Goal: Task Accomplishment & Management: Use online tool/utility

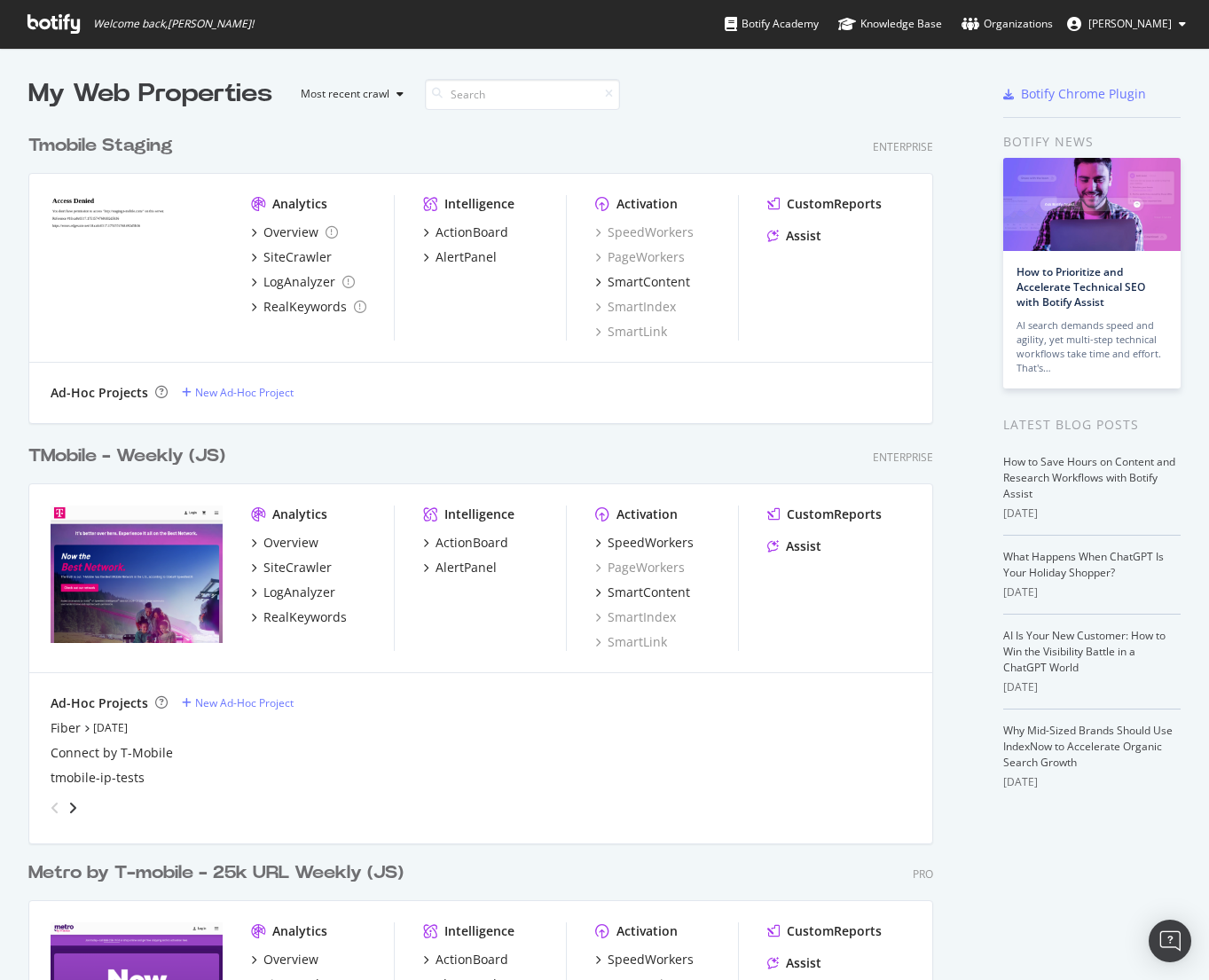
scroll to position [967, 1182]
click at [104, 452] on div "TMobile - Weekly (JS)" at bounding box center [127, 456] width 197 height 26
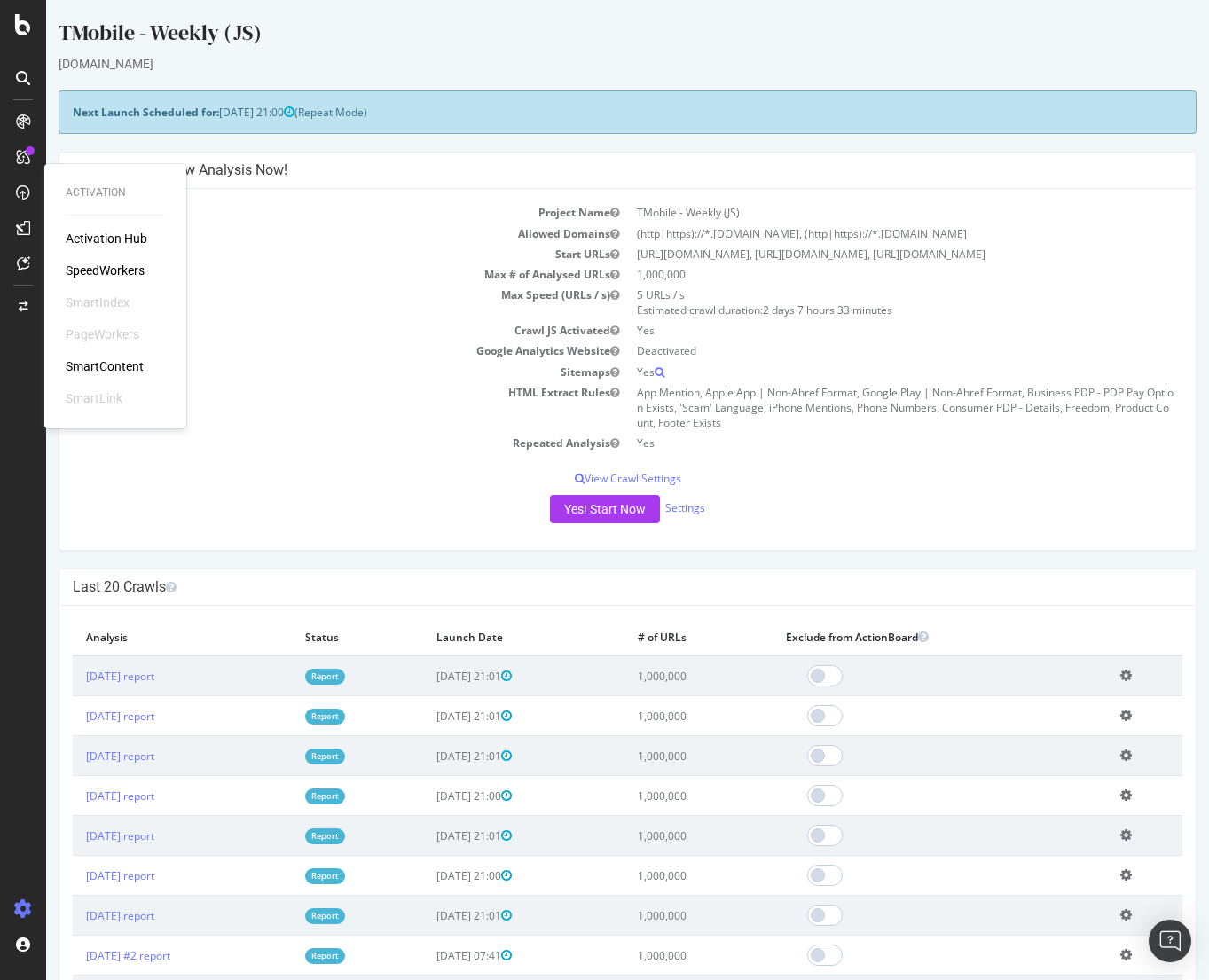
click at [131, 269] on div "SpeedWorkers" at bounding box center [105, 270] width 79 height 18
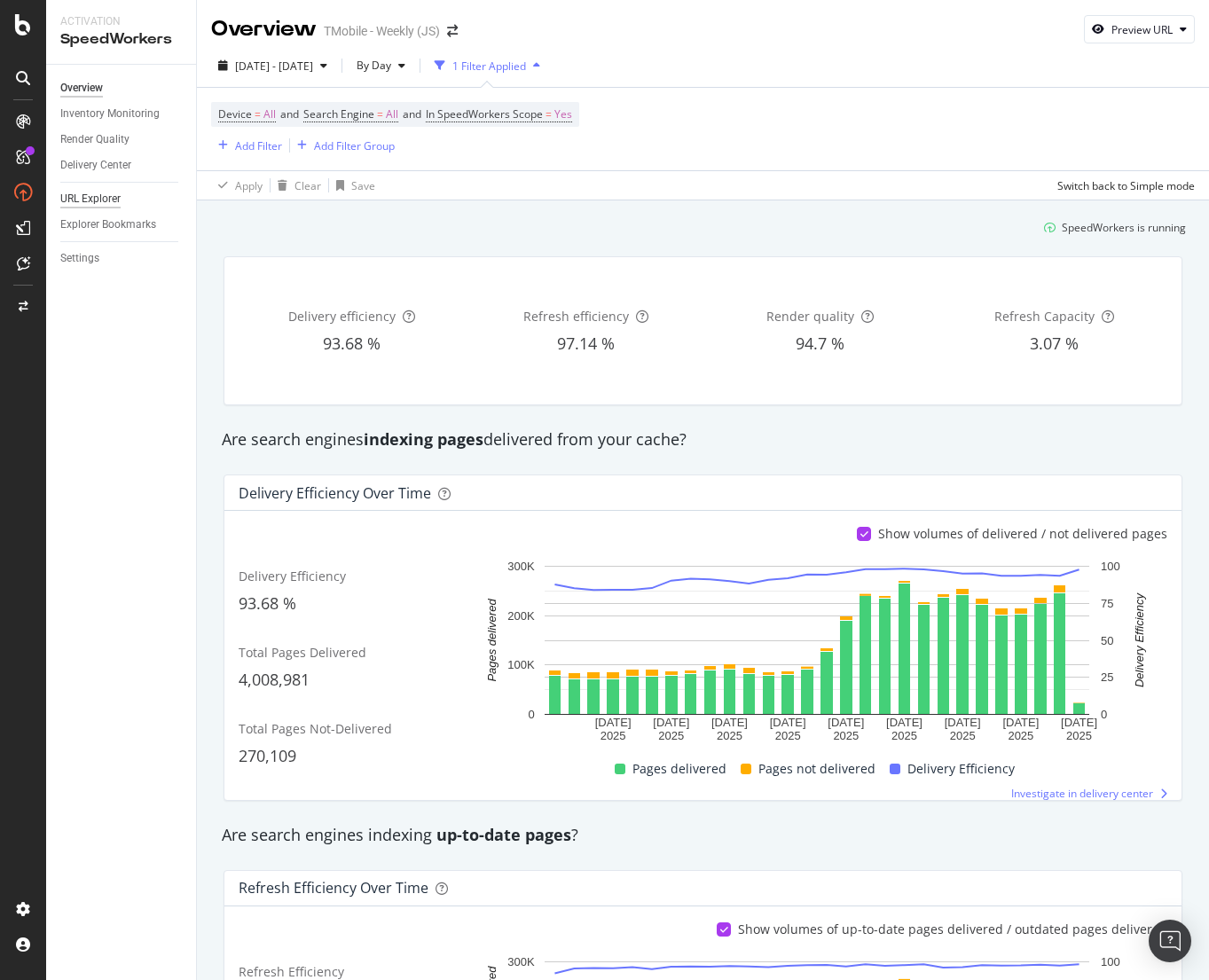
click at [90, 199] on div "URL Explorer" at bounding box center [90, 199] width 60 height 19
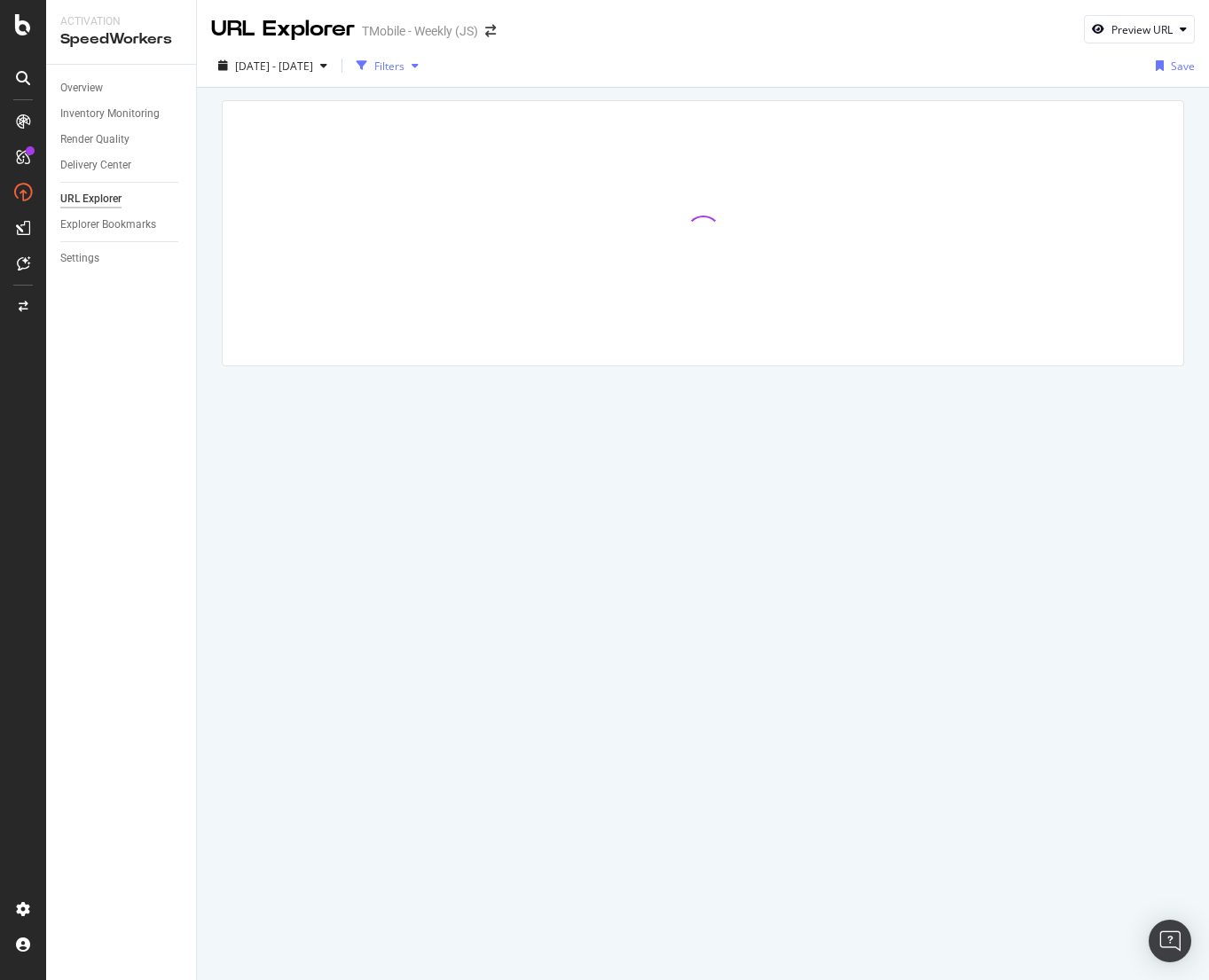
click at [405, 66] on div "Filters" at bounding box center [389, 66] width 31 height 15
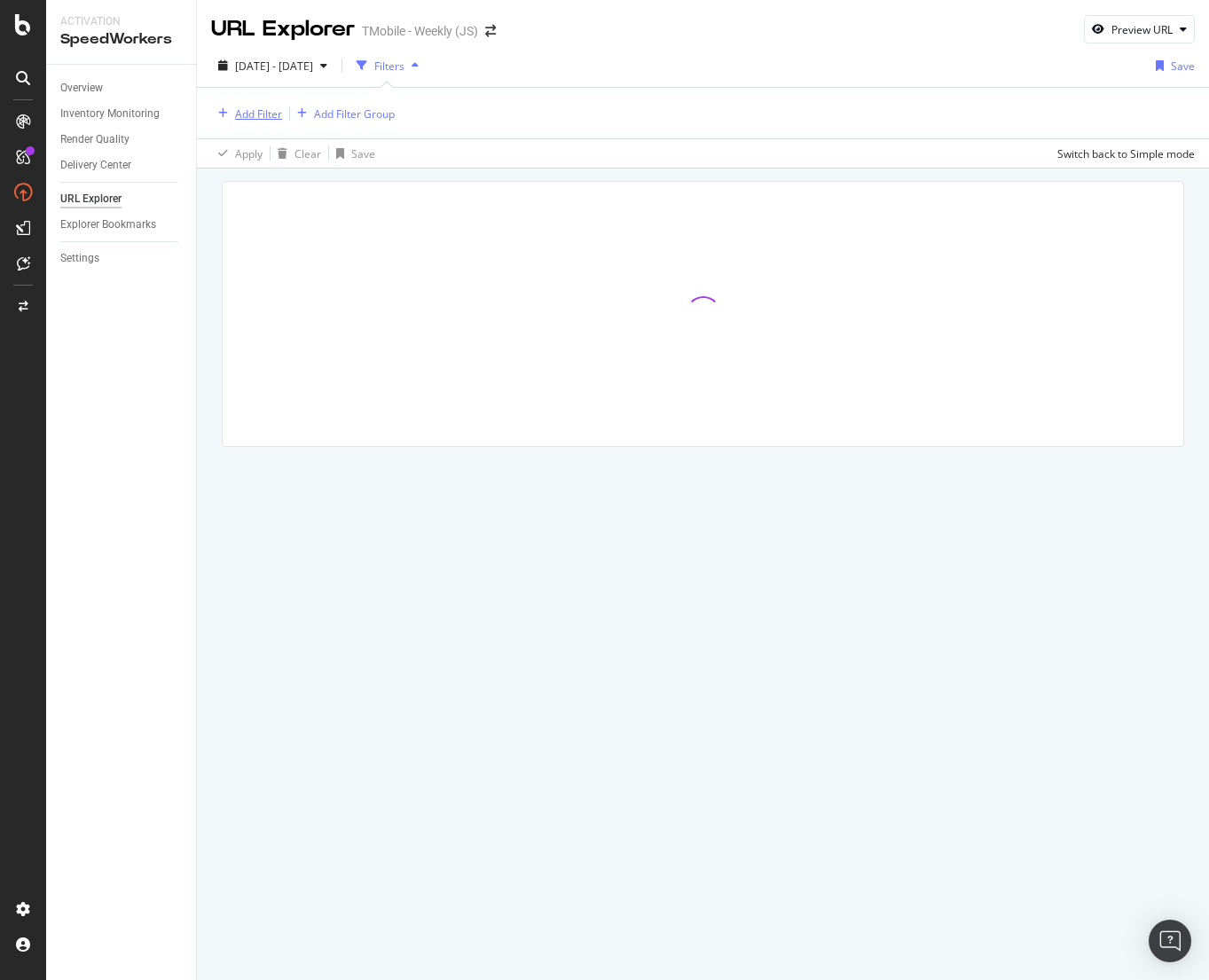
click at [265, 113] on div "Add Filter" at bounding box center [258, 115] width 47 height 15
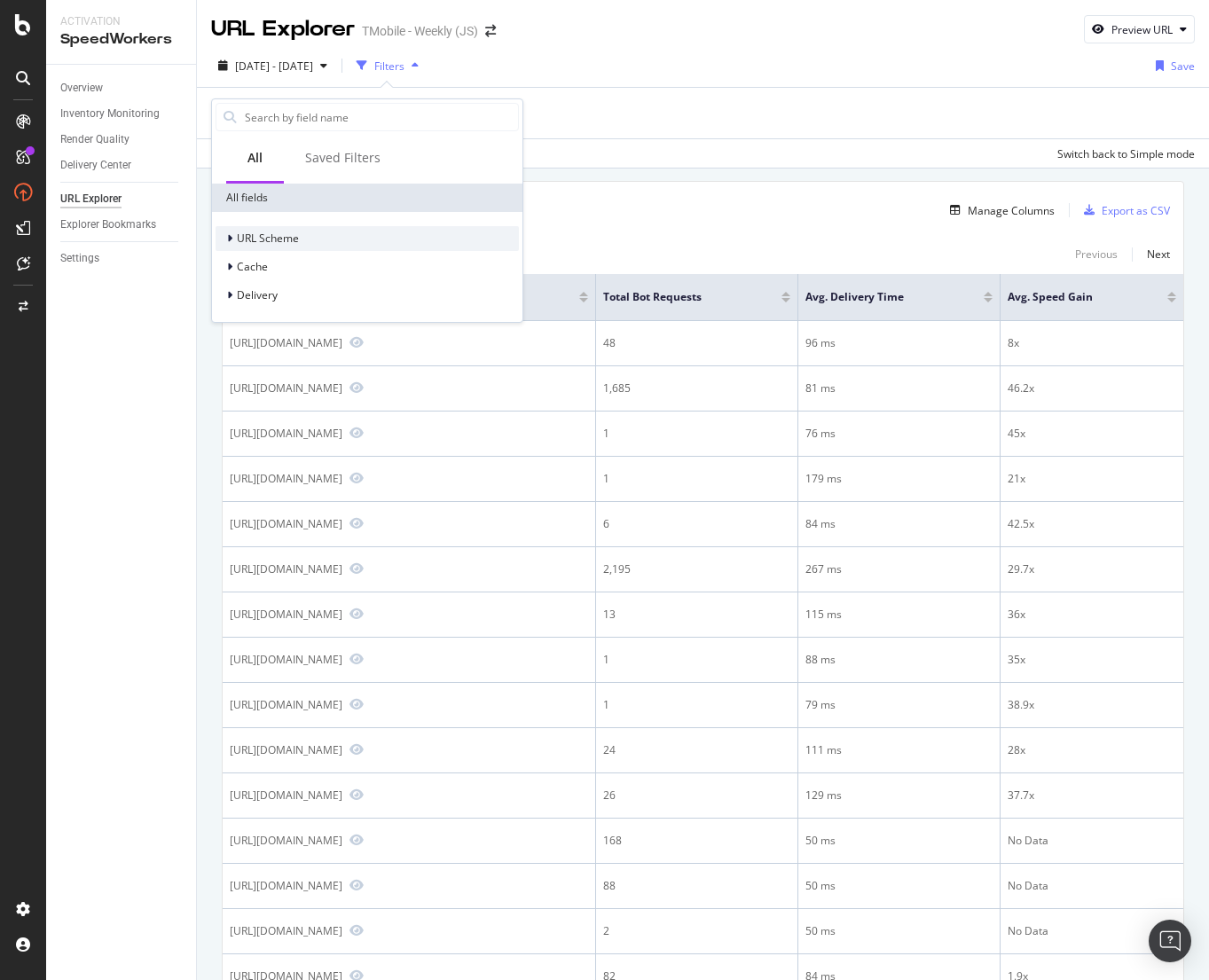
click at [270, 243] on span "URL Scheme" at bounding box center [267, 239] width 62 height 15
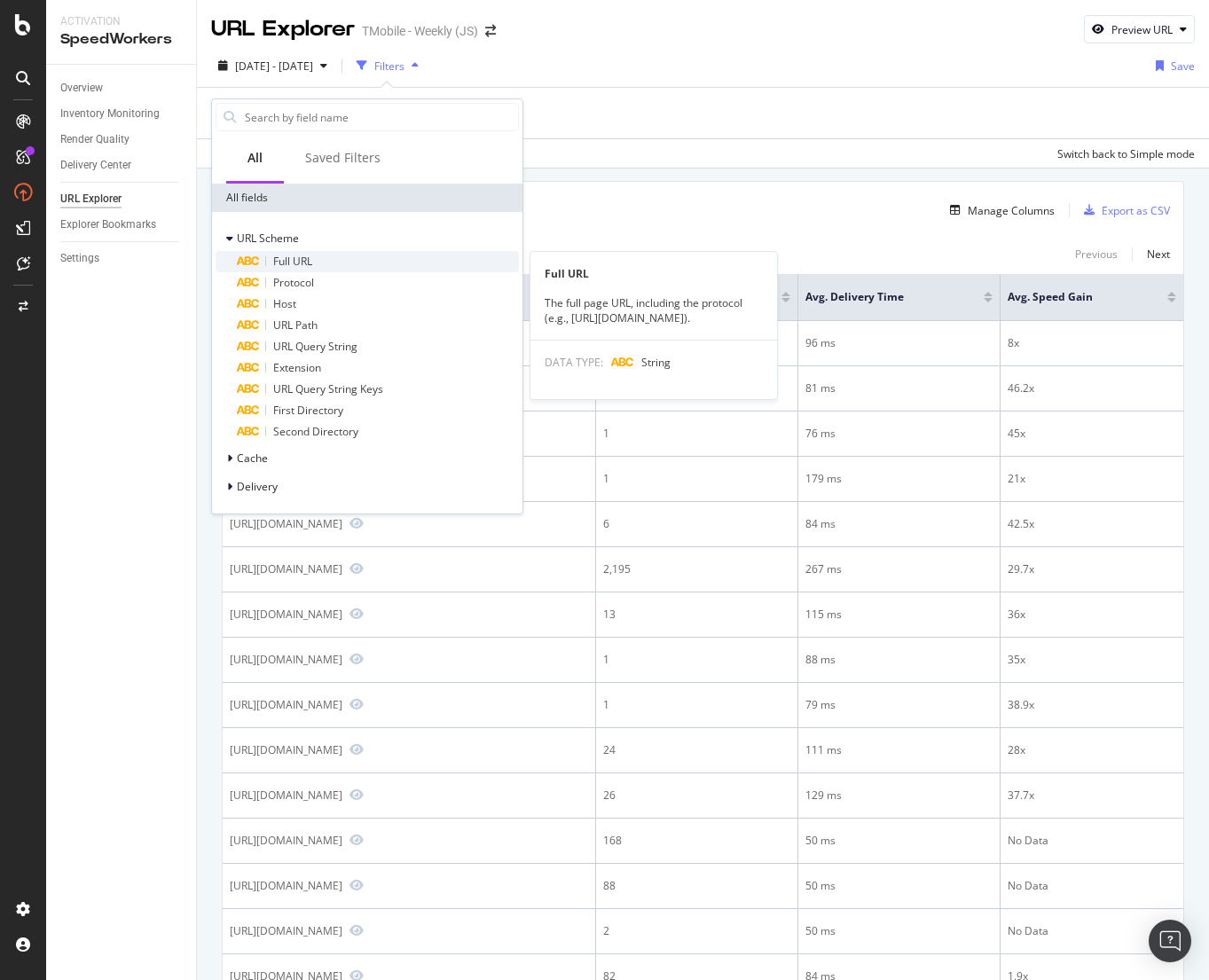
click at [290, 259] on span "Full URL" at bounding box center [292, 261] width 39 height 15
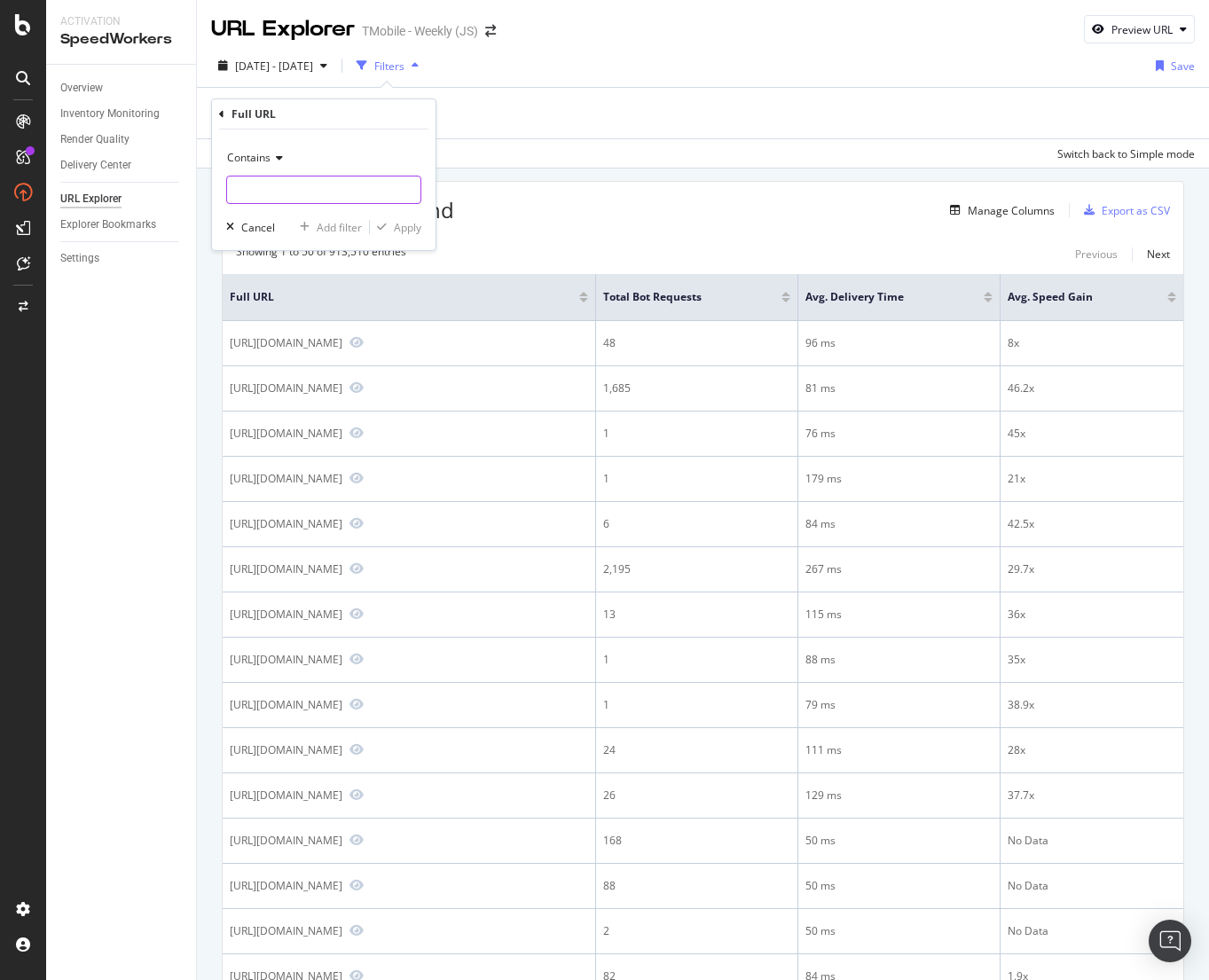
click at [323, 193] on input "text" at bounding box center [323, 190] width 194 height 29
paste input "https://www.t-mobile.com/cell-phone/apple-iphone-17"
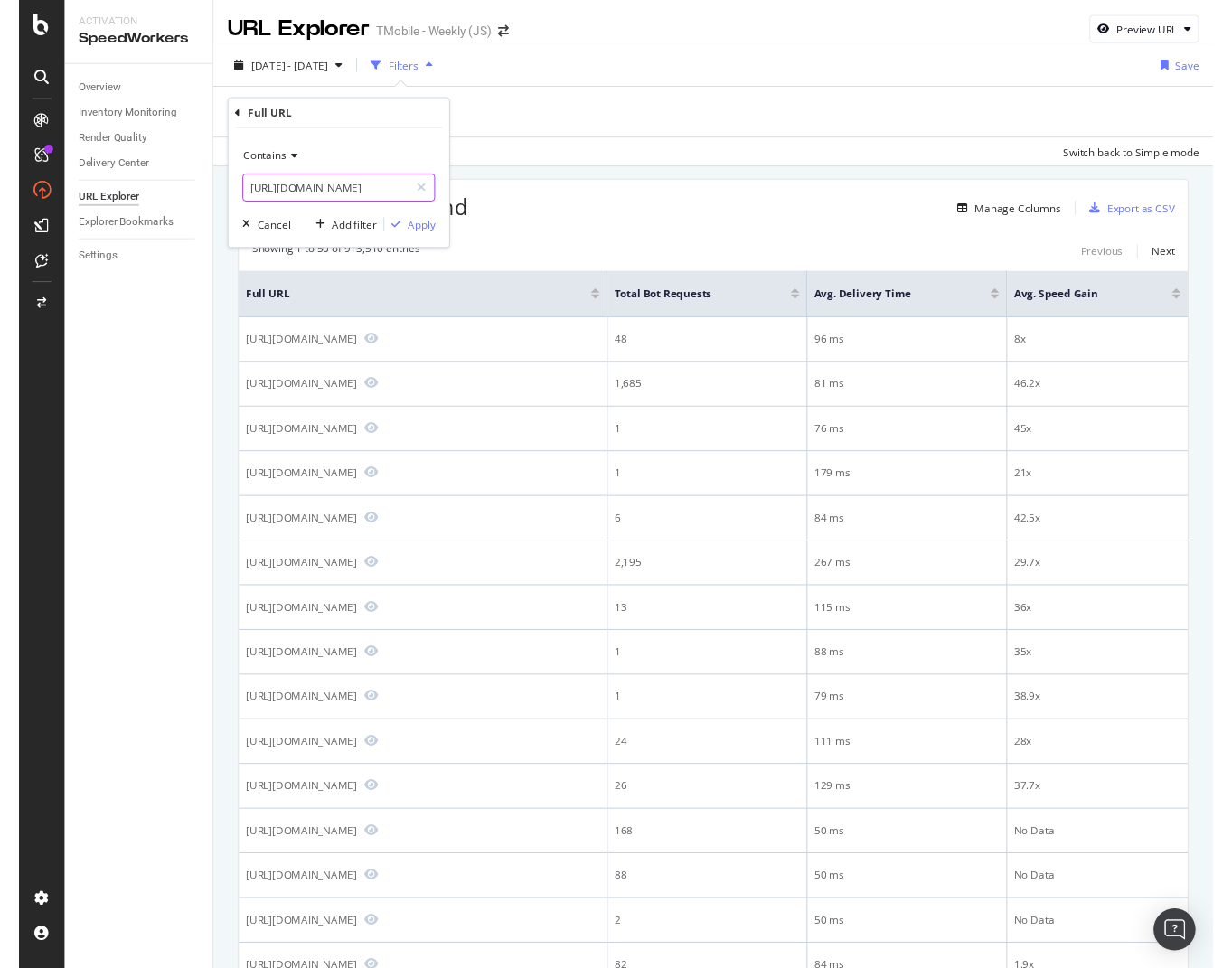
scroll to position [0, 119]
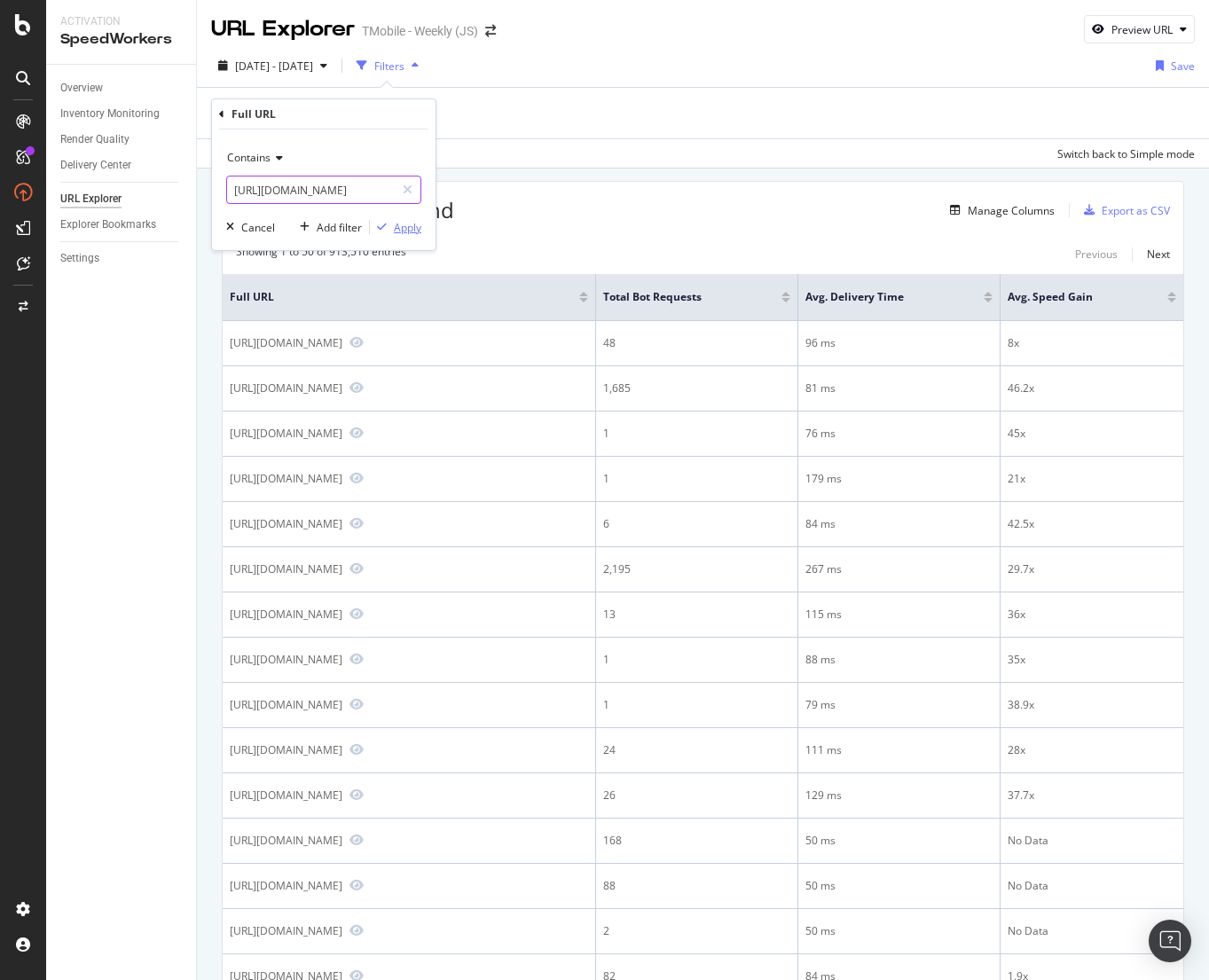
type input "https://www.t-mobile.com/cell-phone/apple-iphone-17"
click at [408, 225] on div "Apply" at bounding box center [407, 228] width 28 height 15
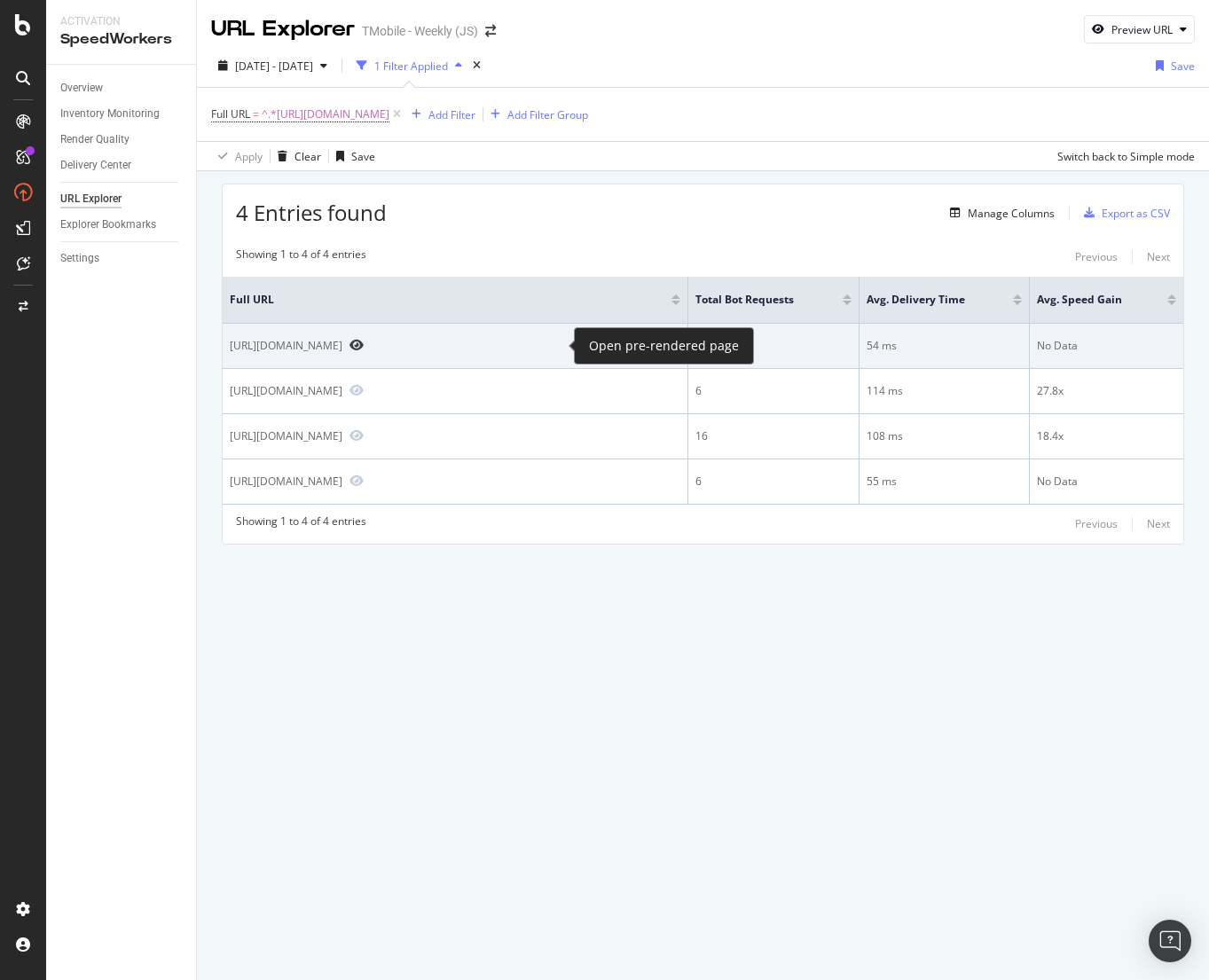
click at [364, 342] on icon "Preview https://www.t-mobile.com/cell-phone/apple-iphone-17-pro-max" at bounding box center [356, 344] width 14 height 12
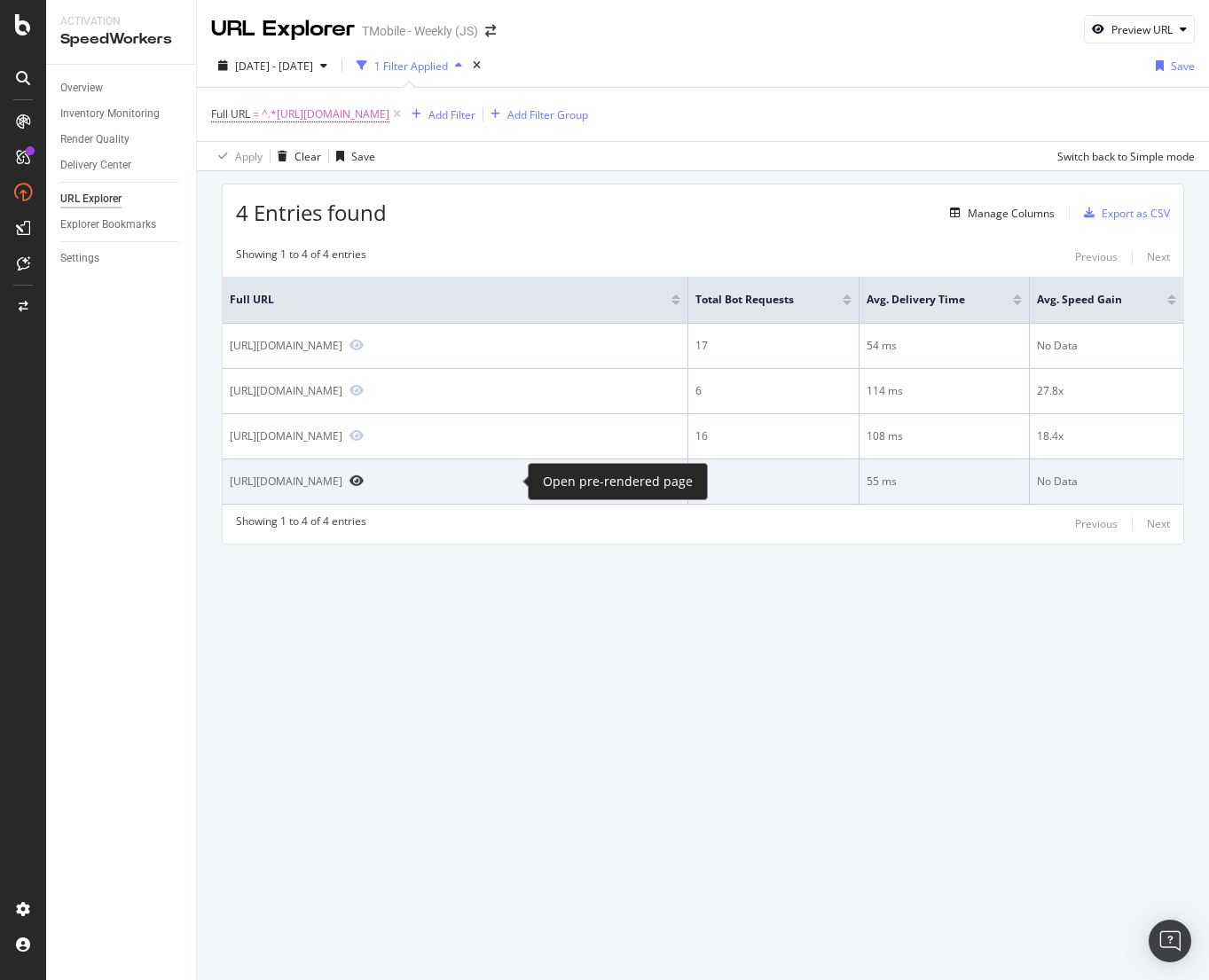
click at [364, 481] on icon "Preview https://www.t-mobile.com/cell-phone/apple-iphone-17" at bounding box center [356, 480] width 14 height 12
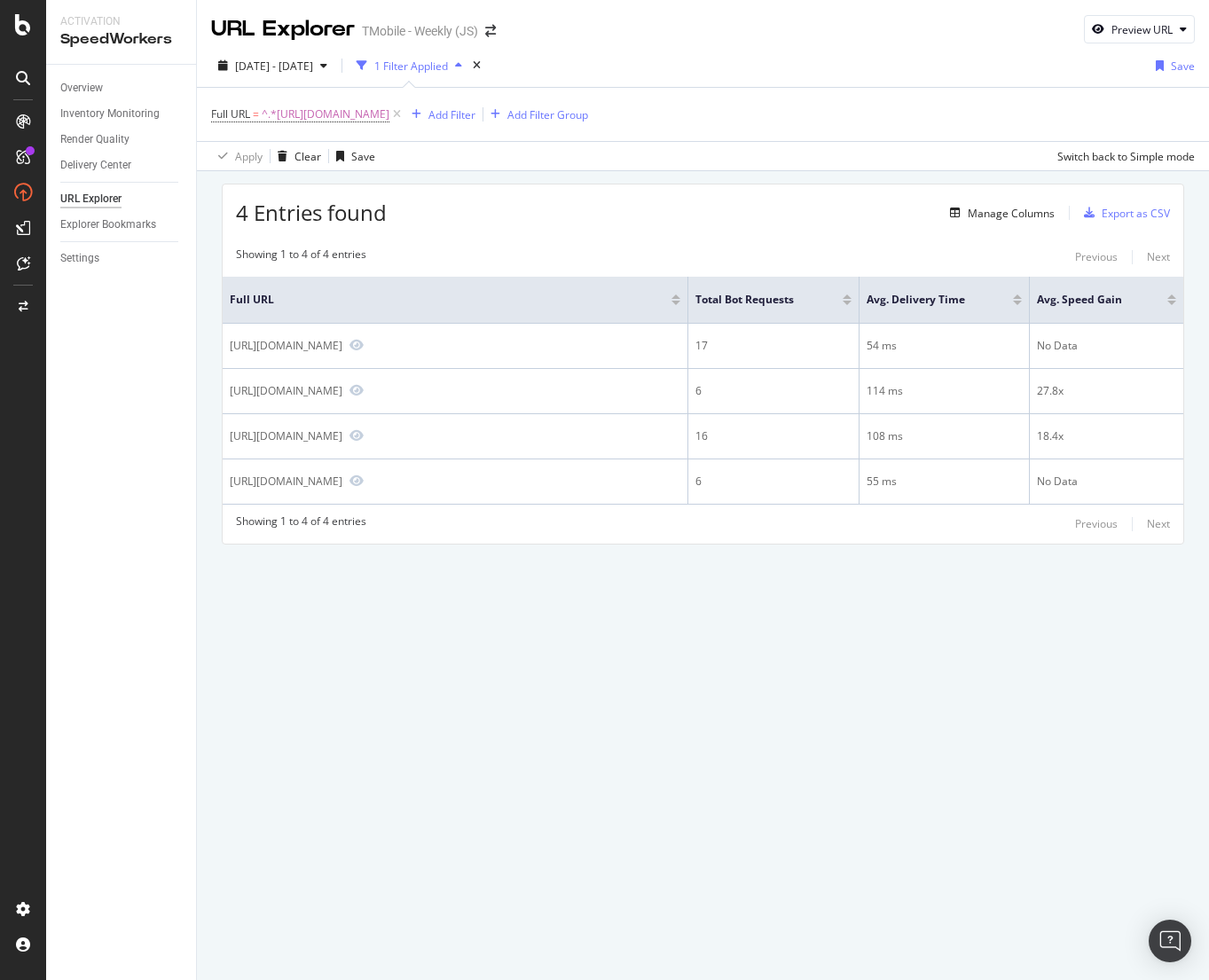
click at [359, 759] on div "URL Explorer TMobile - Weekly (JS) Preview URL 2025 Aug. 14th - Sep. 10th 1 Fil…" at bounding box center [702, 490] width 1012 height 980
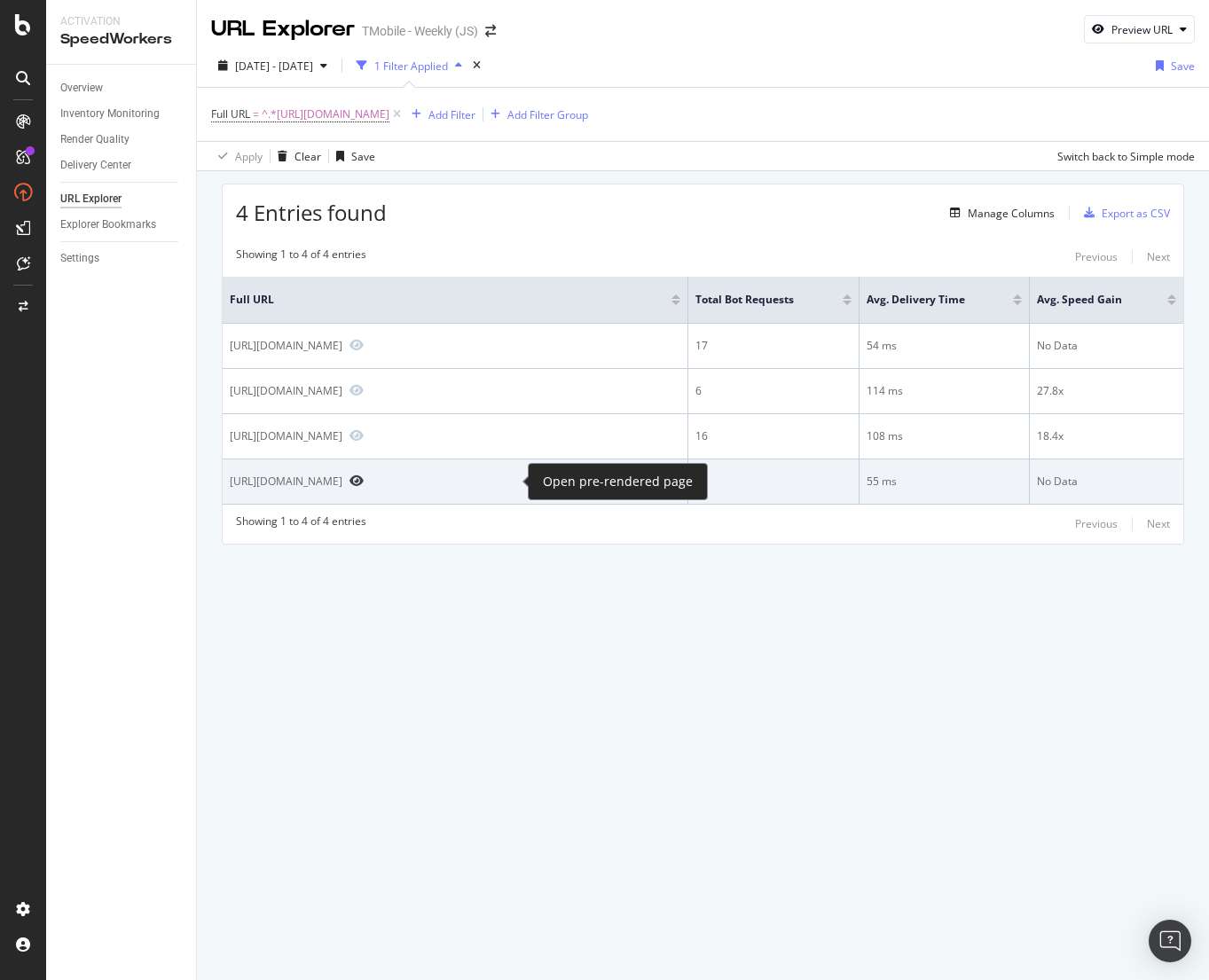
click at [364, 483] on icon "Preview https://www.t-mobile.com/cell-phone/apple-iphone-17" at bounding box center [356, 480] width 14 height 12
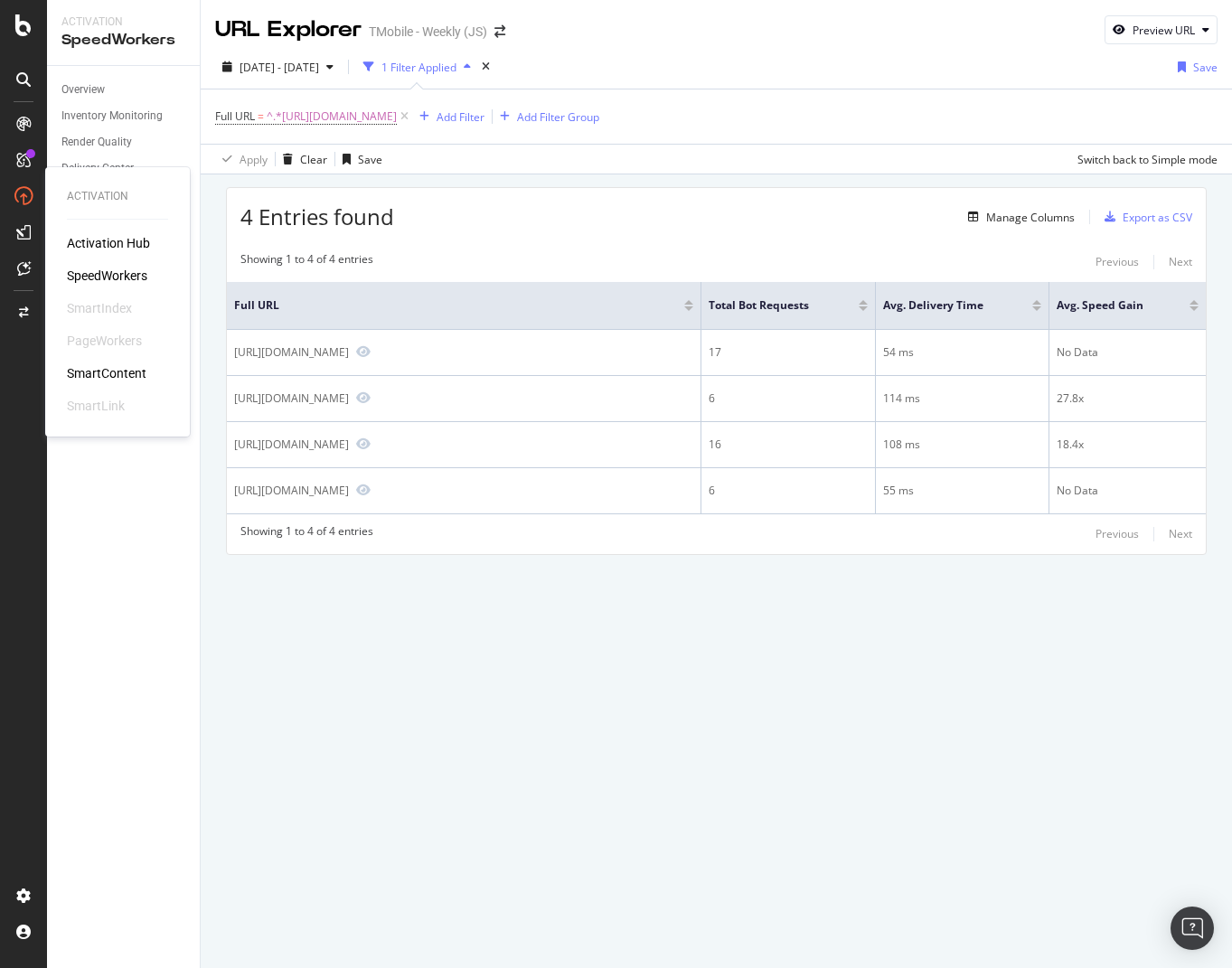
drag, startPoint x: 95, startPoint y: 267, endPoint x: 158, endPoint y: 278, distance: 64.0
click at [95, 267] on div "SpeedWorkers" at bounding box center [107, 275] width 81 height 18
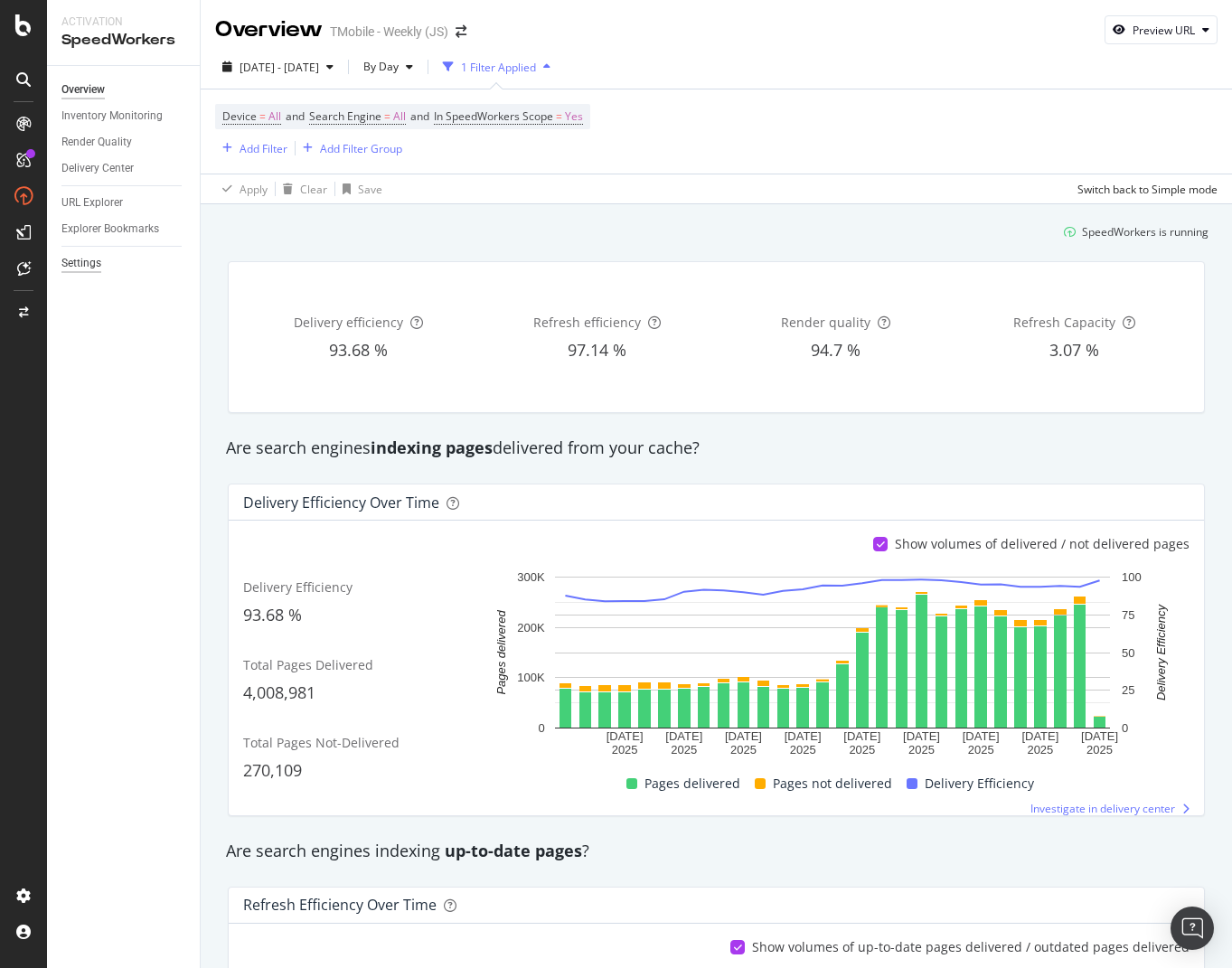
click at [84, 259] on div "Settings" at bounding box center [81, 263] width 40 height 19
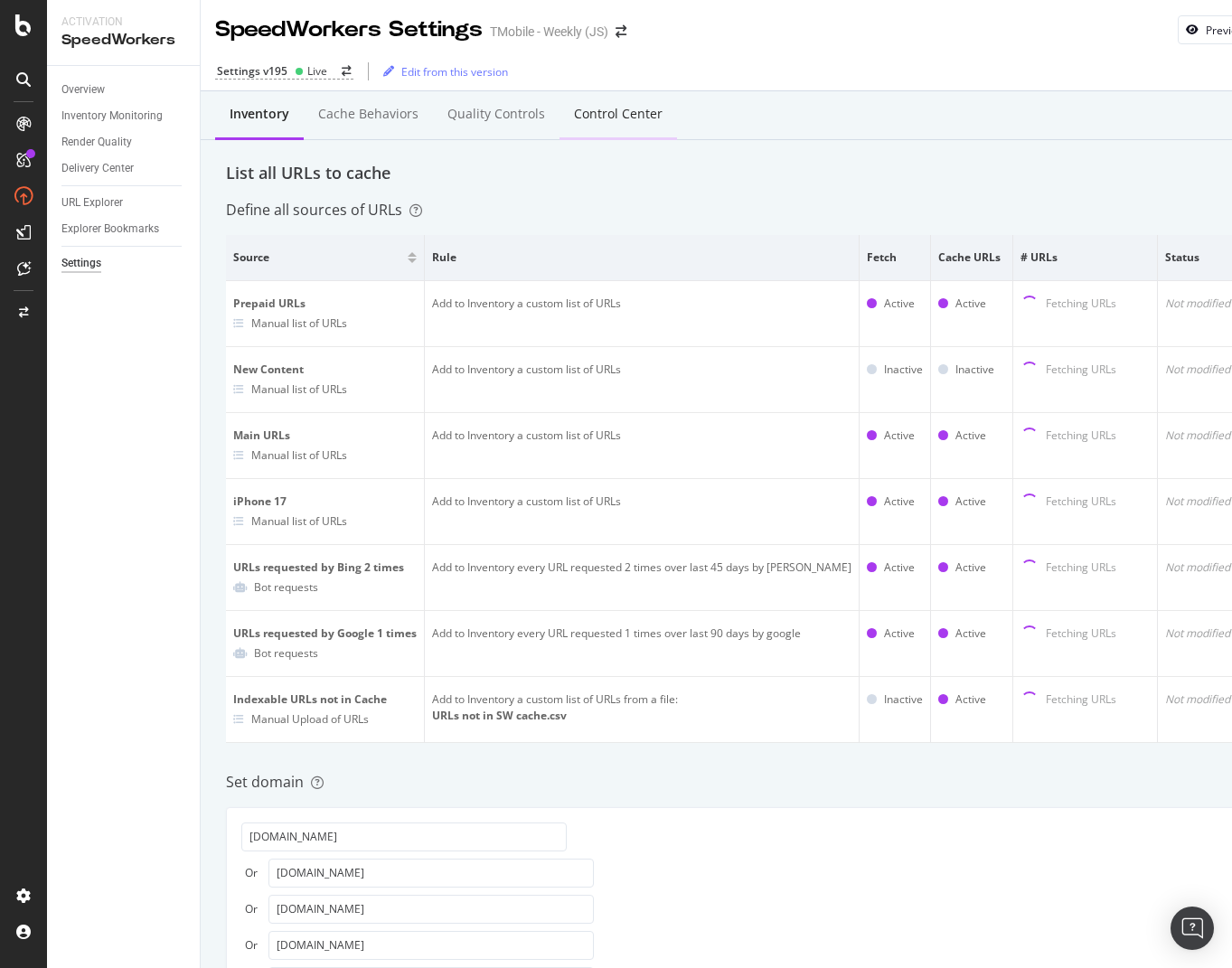
click at [635, 111] on div "Control Center" at bounding box center [617, 114] width 88 height 18
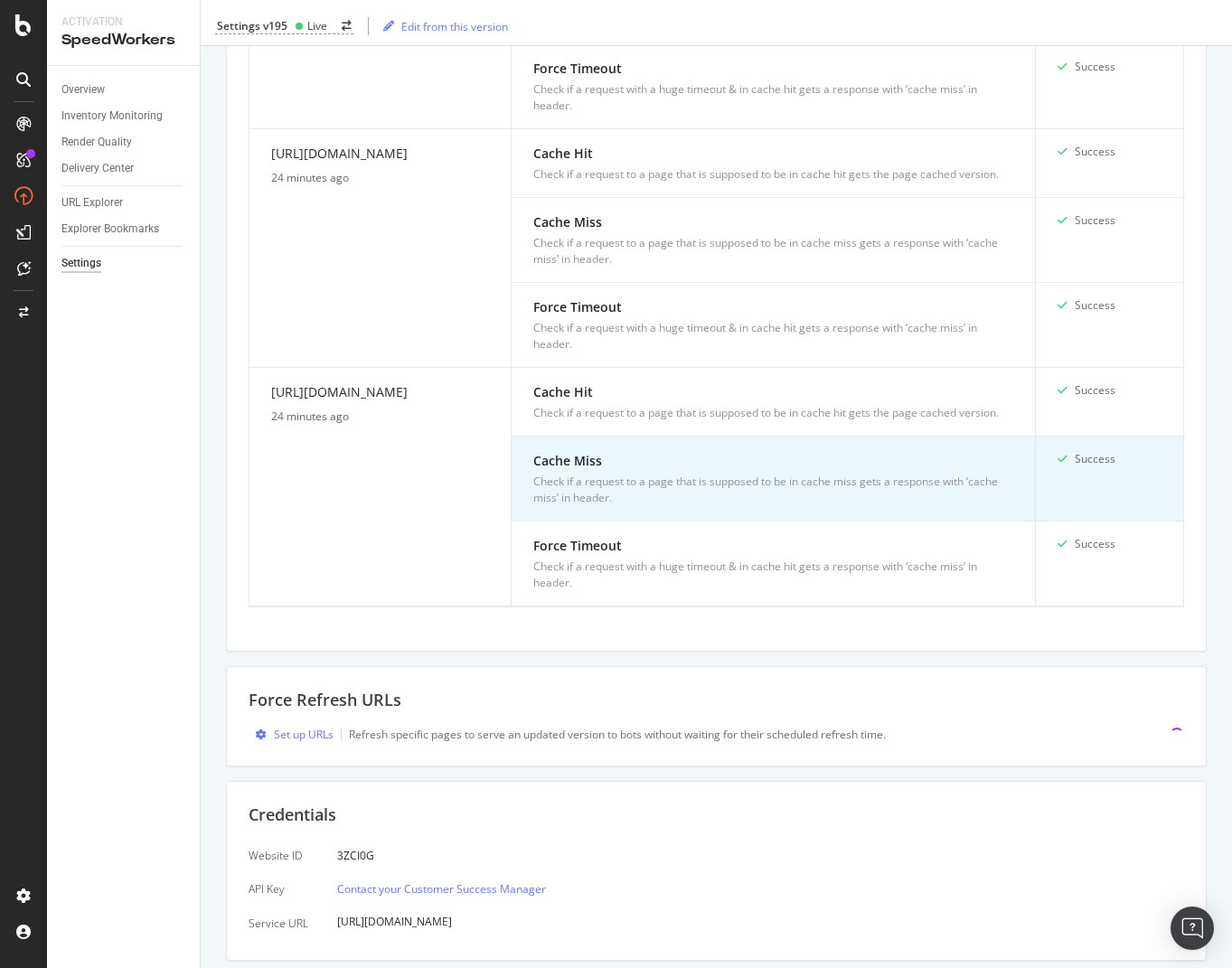
scroll to position [2398, 0]
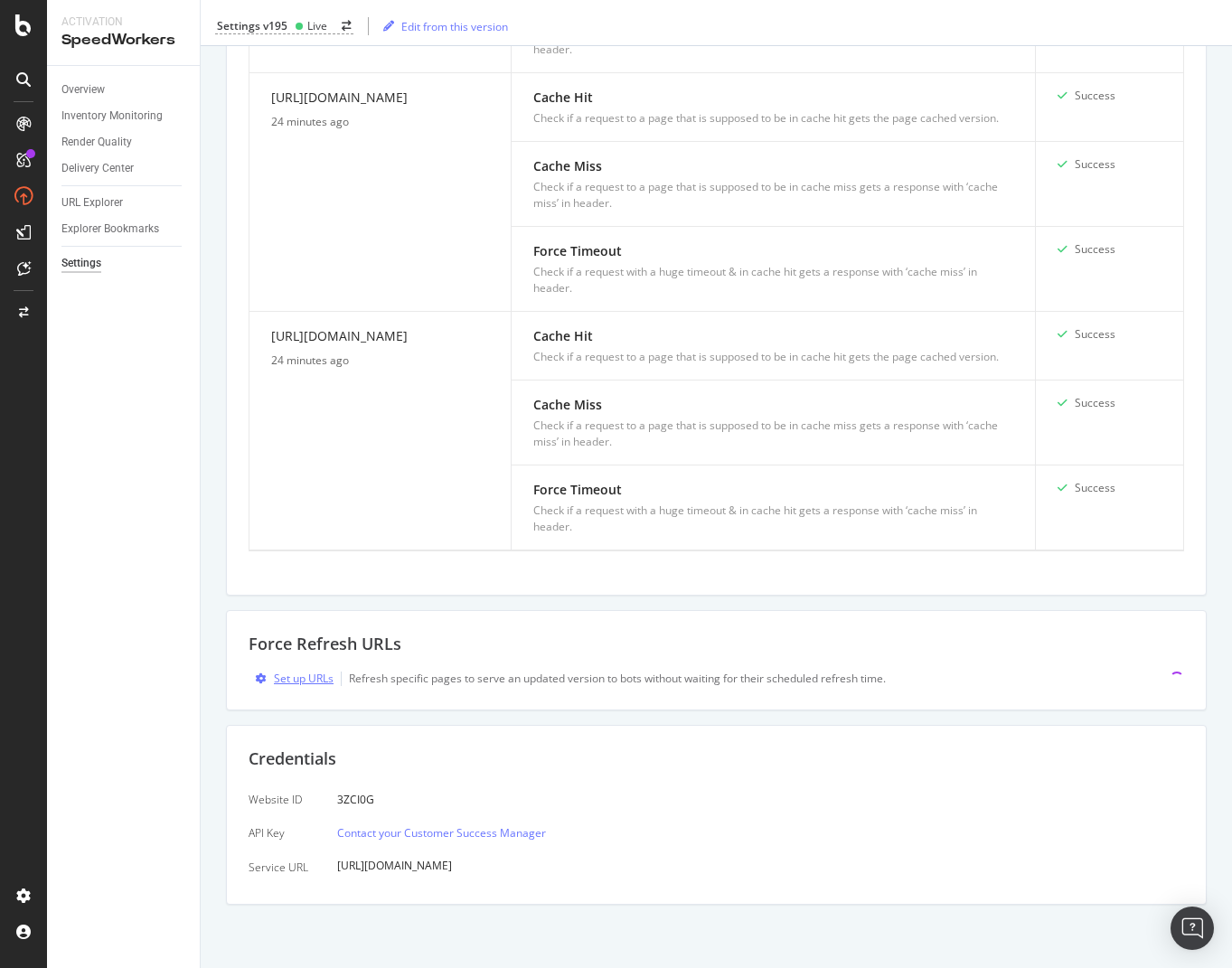
click at [317, 678] on div "Set up URLs" at bounding box center [303, 678] width 59 height 16
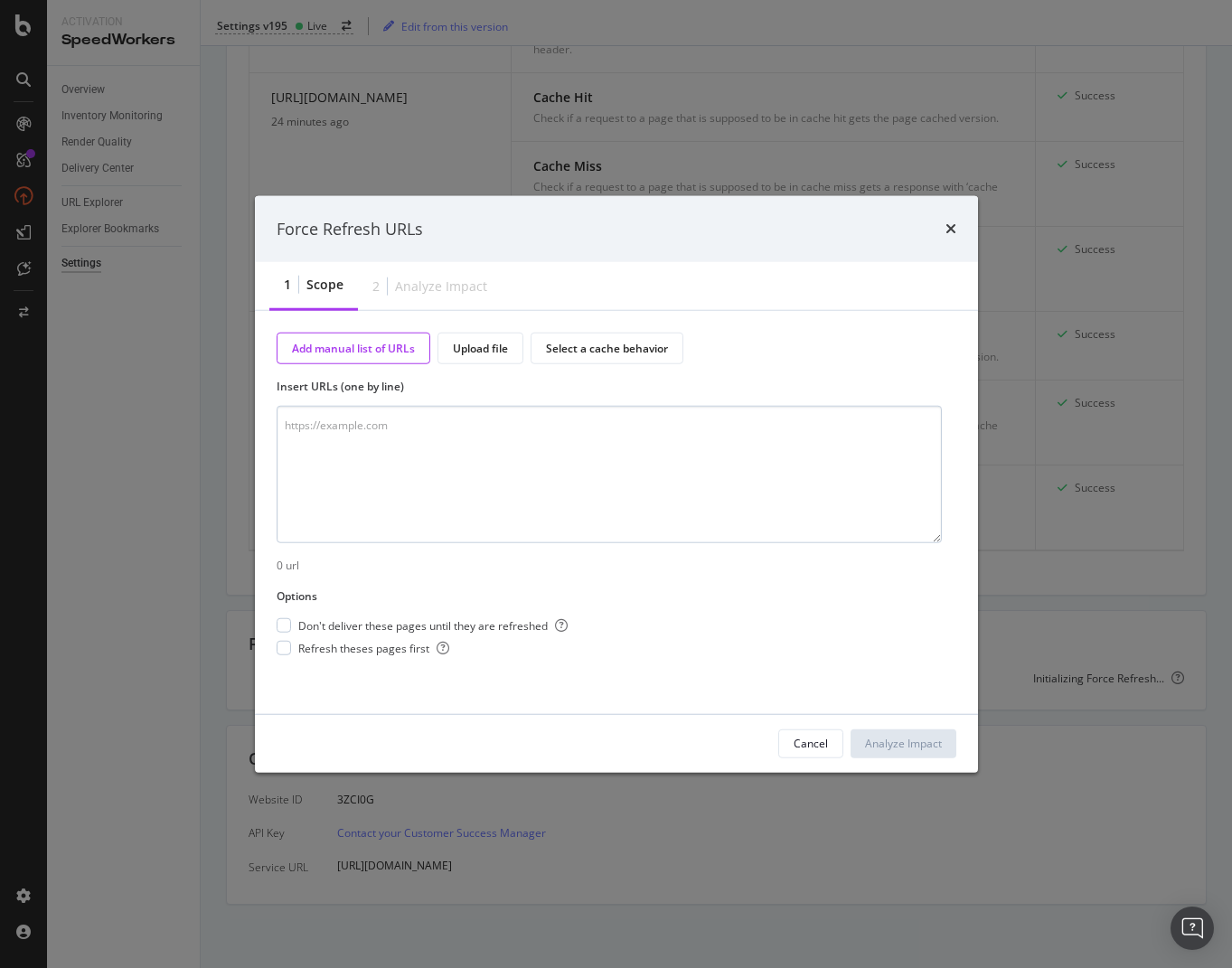
click at [518, 483] on textarea "modal" at bounding box center [609, 473] width 665 height 137
paste textarea "https://www.t-mobile.com/cell-phone/apple-iphone-17-pro-max"
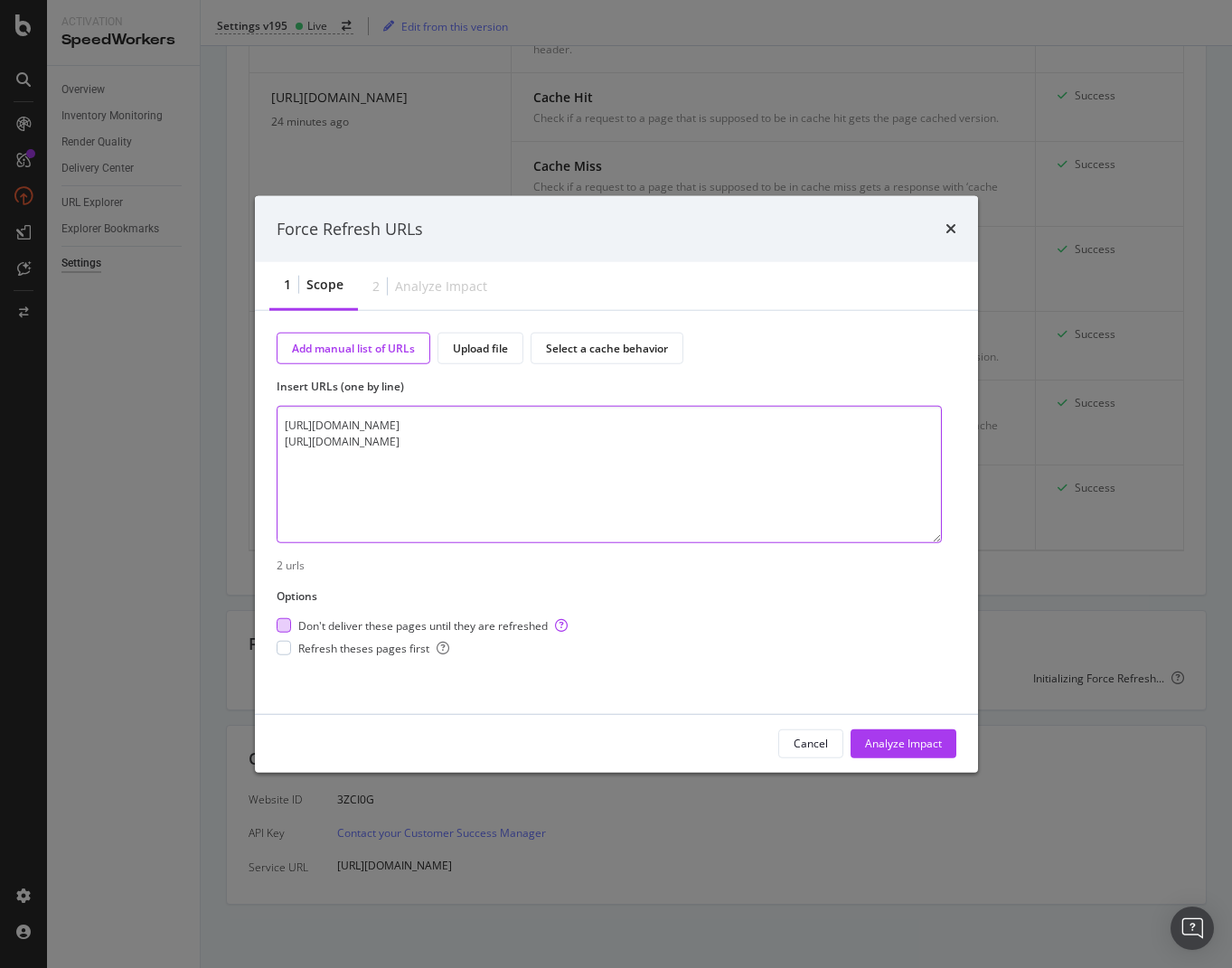
type textarea "https://www.t-mobile.com/cell-phone/apple-iphone-17 https://www.t-mobile.com/ce…"
click at [430, 622] on span "Don't deliver these pages until they are refreshed" at bounding box center [433, 625] width 269 height 16
click at [342, 648] on span "Refresh theses pages first" at bounding box center [373, 648] width 151 height 16
click at [915, 743] on div "Analyze Impact" at bounding box center [903, 743] width 77 height 16
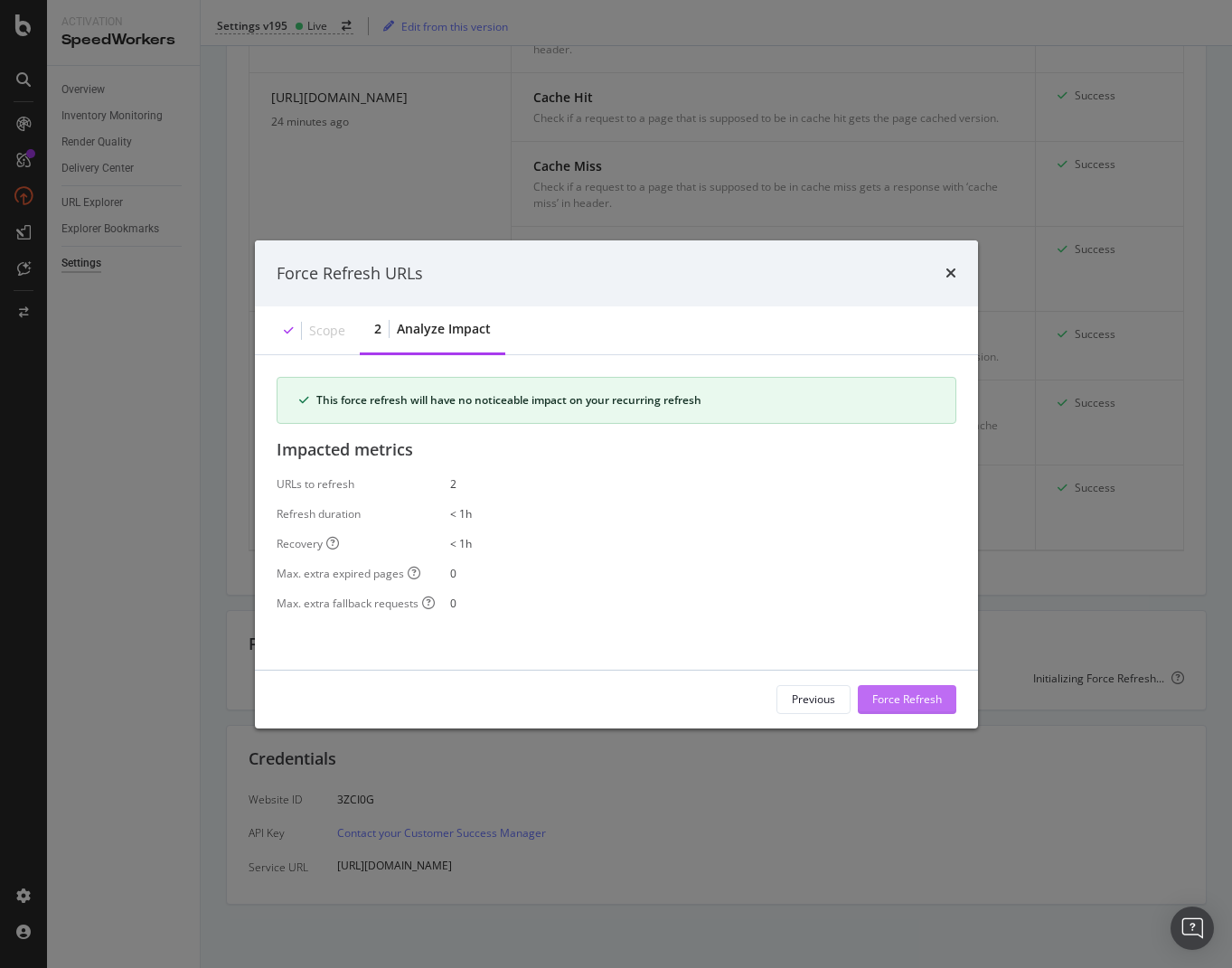
click at [921, 694] on div "Force Refresh" at bounding box center [907, 699] width 70 height 16
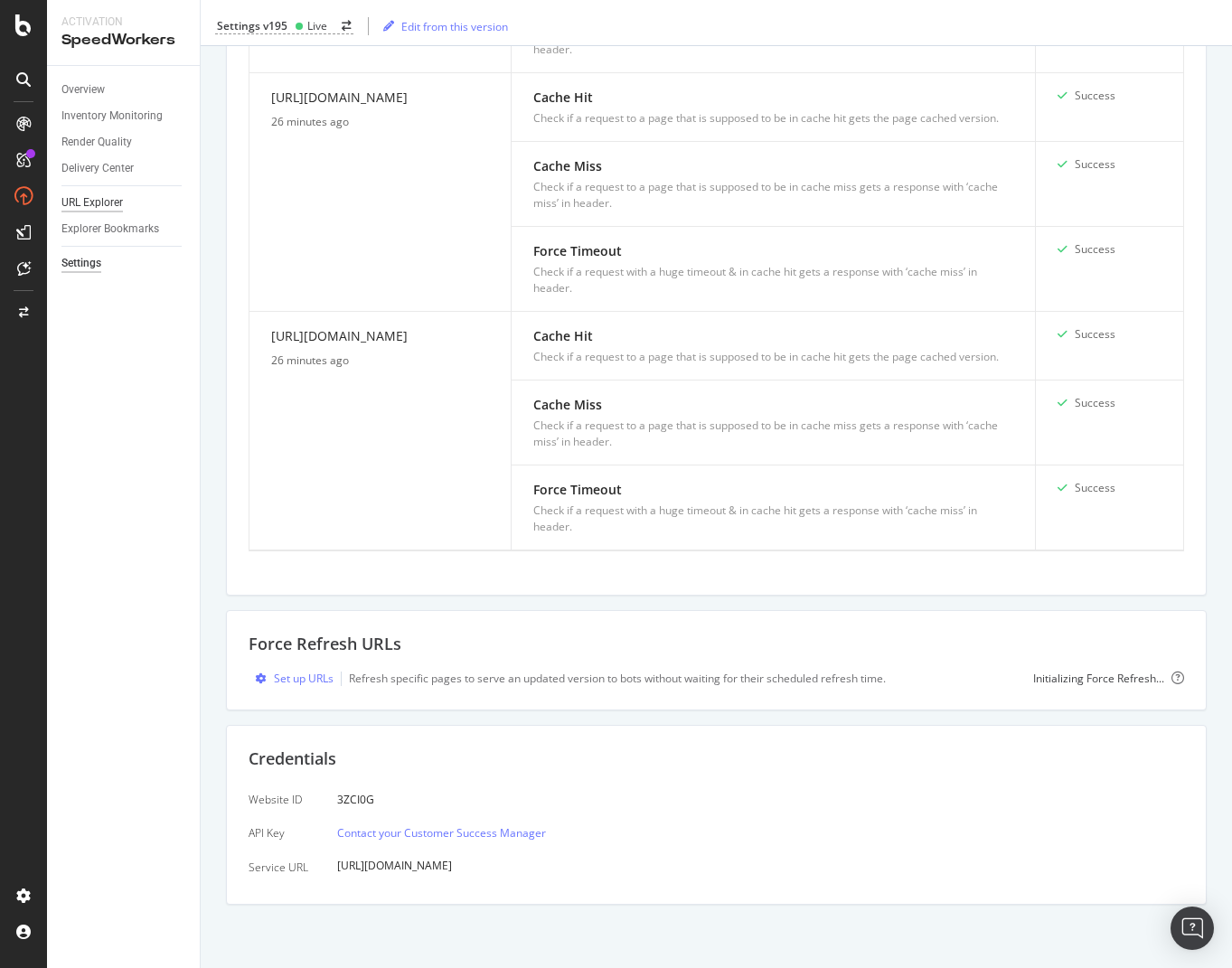
click at [91, 198] on div "URL Explorer" at bounding box center [91, 203] width 61 height 19
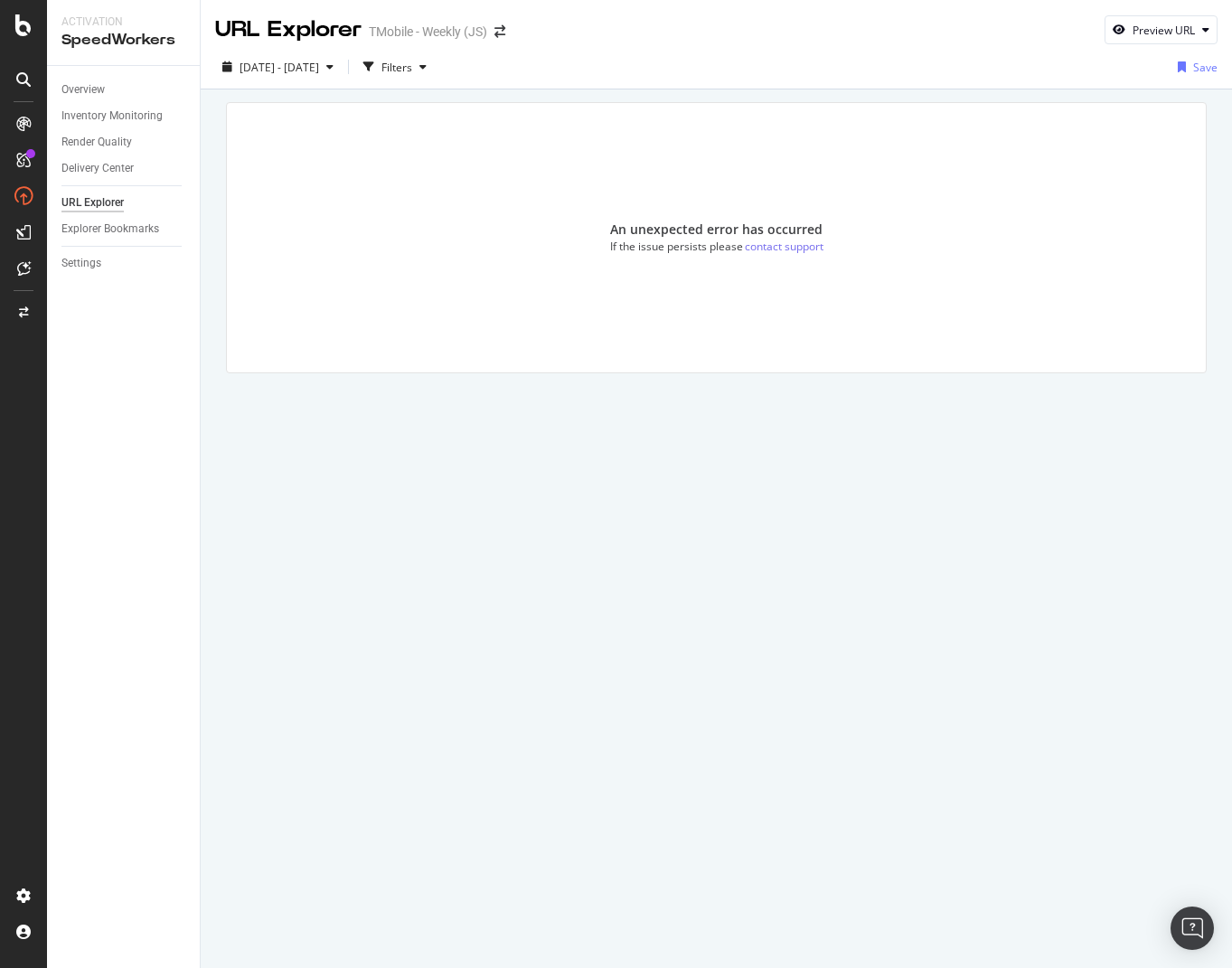
click at [102, 196] on div "URL Explorer" at bounding box center [92, 203] width 62 height 19
click at [24, 162] on icon at bounding box center [23, 159] width 15 height 15
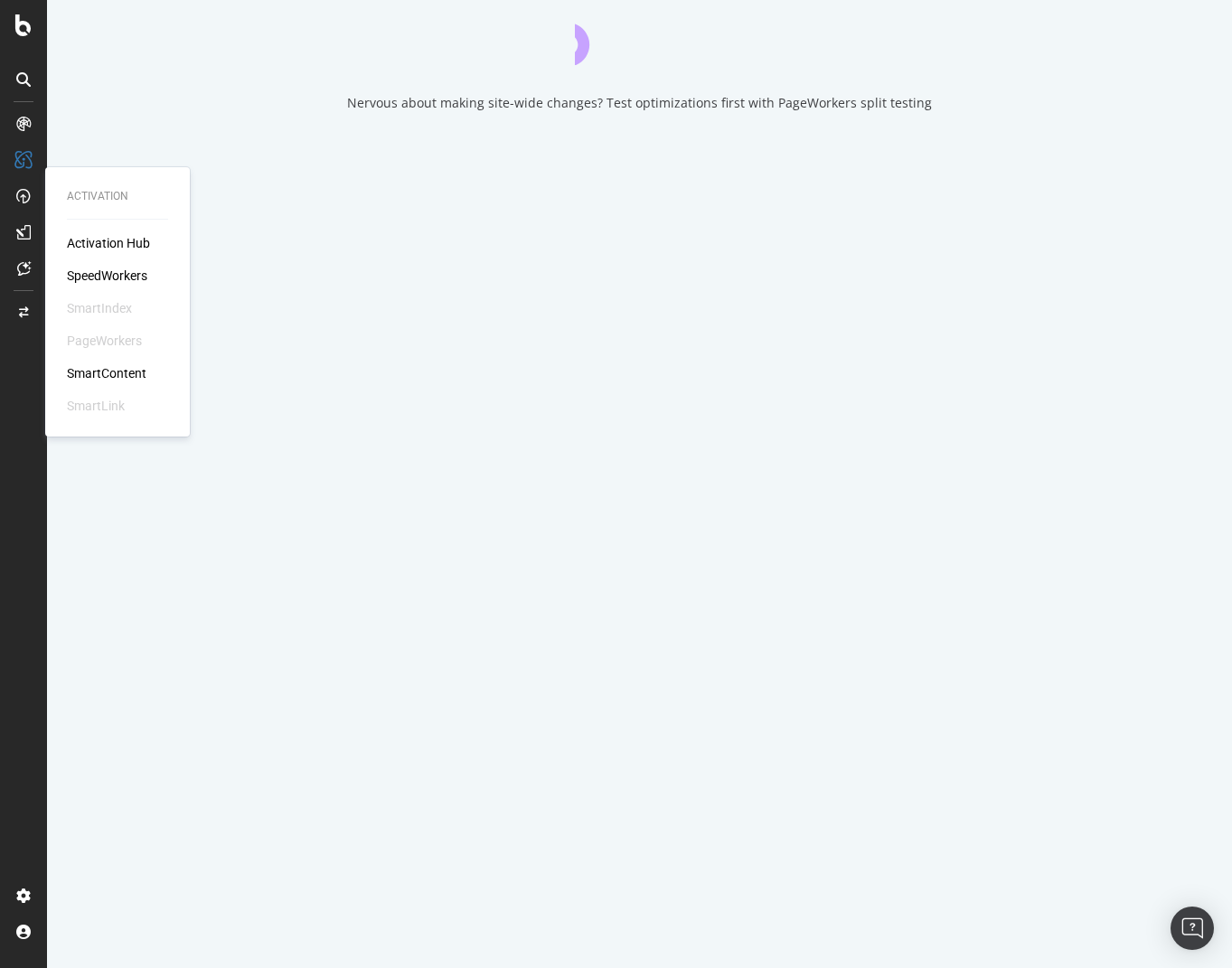
click at [22, 191] on icon at bounding box center [23, 195] width 15 height 15
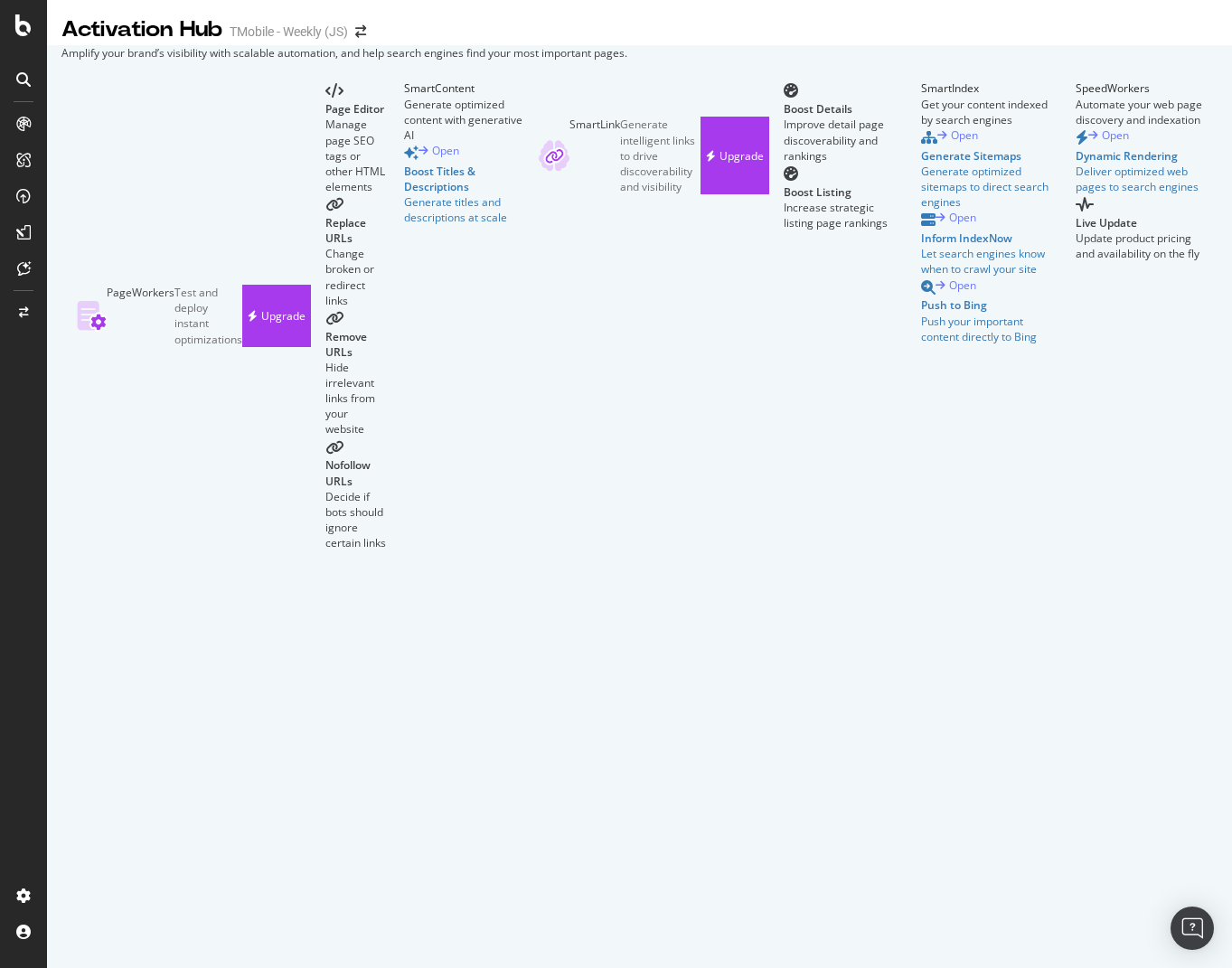
click at [23, 191] on icon at bounding box center [23, 195] width 15 height 15
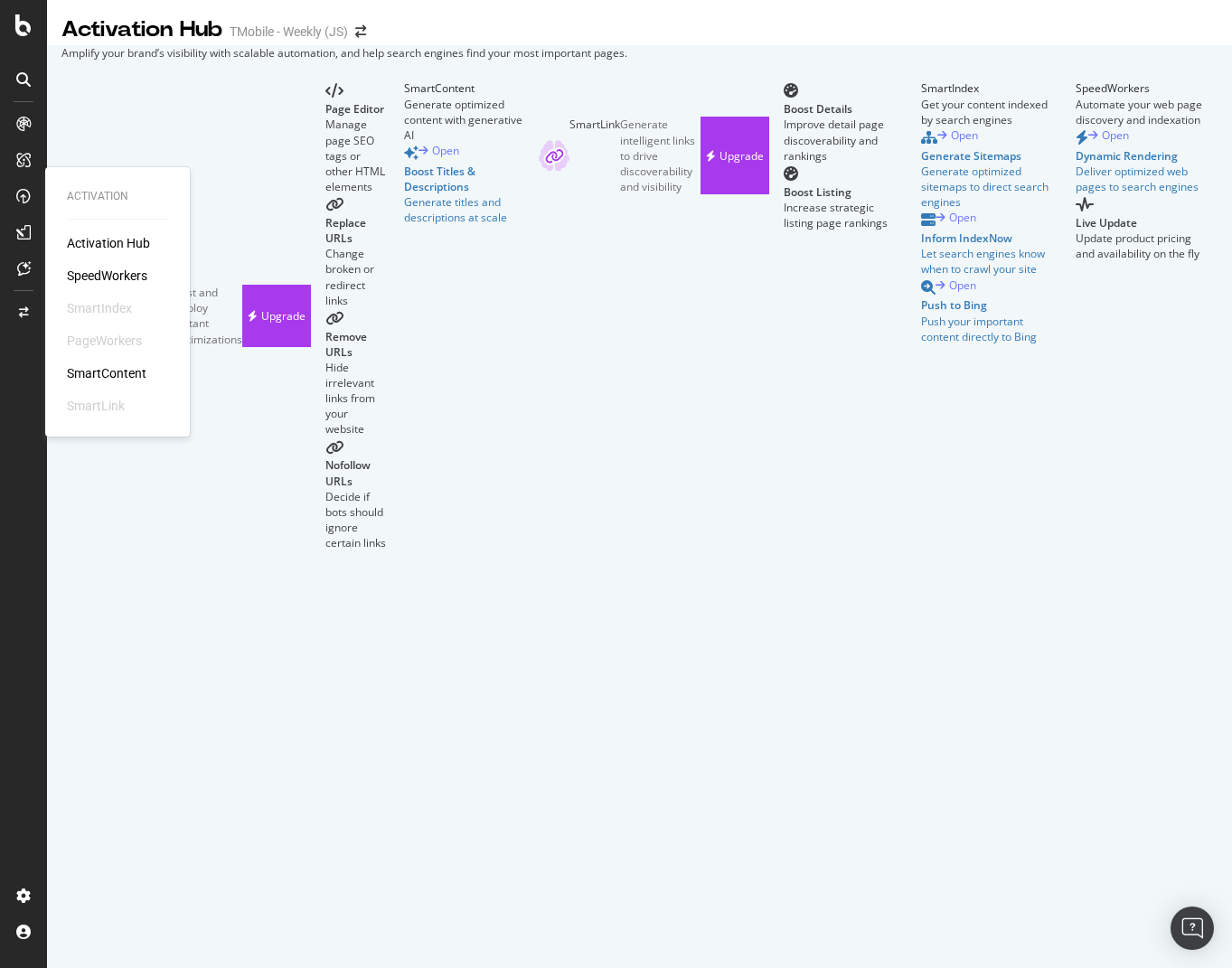
click at [94, 266] on div "SpeedWorkers" at bounding box center [107, 275] width 81 height 18
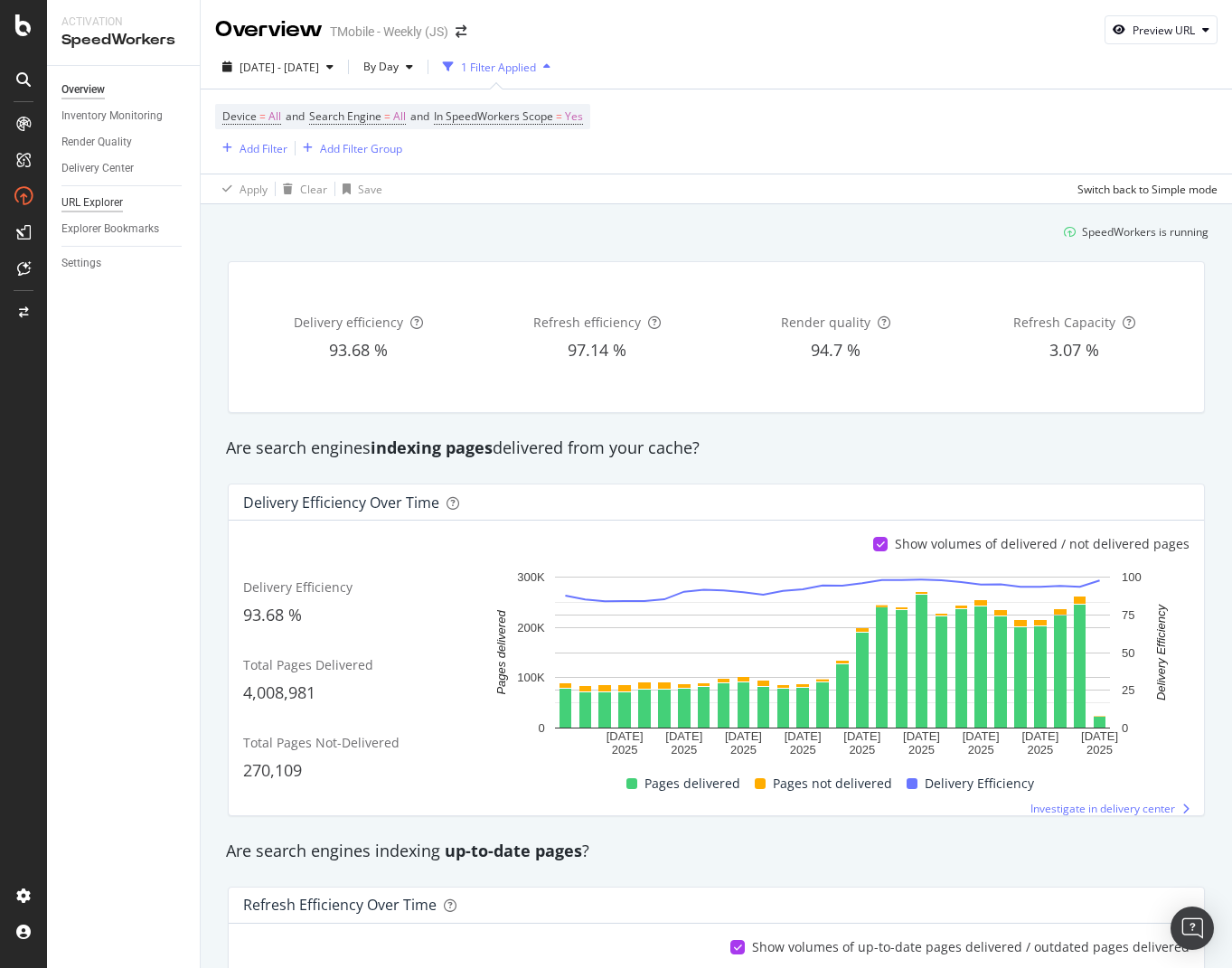
click at [97, 199] on div "URL Explorer" at bounding box center [91, 203] width 61 height 19
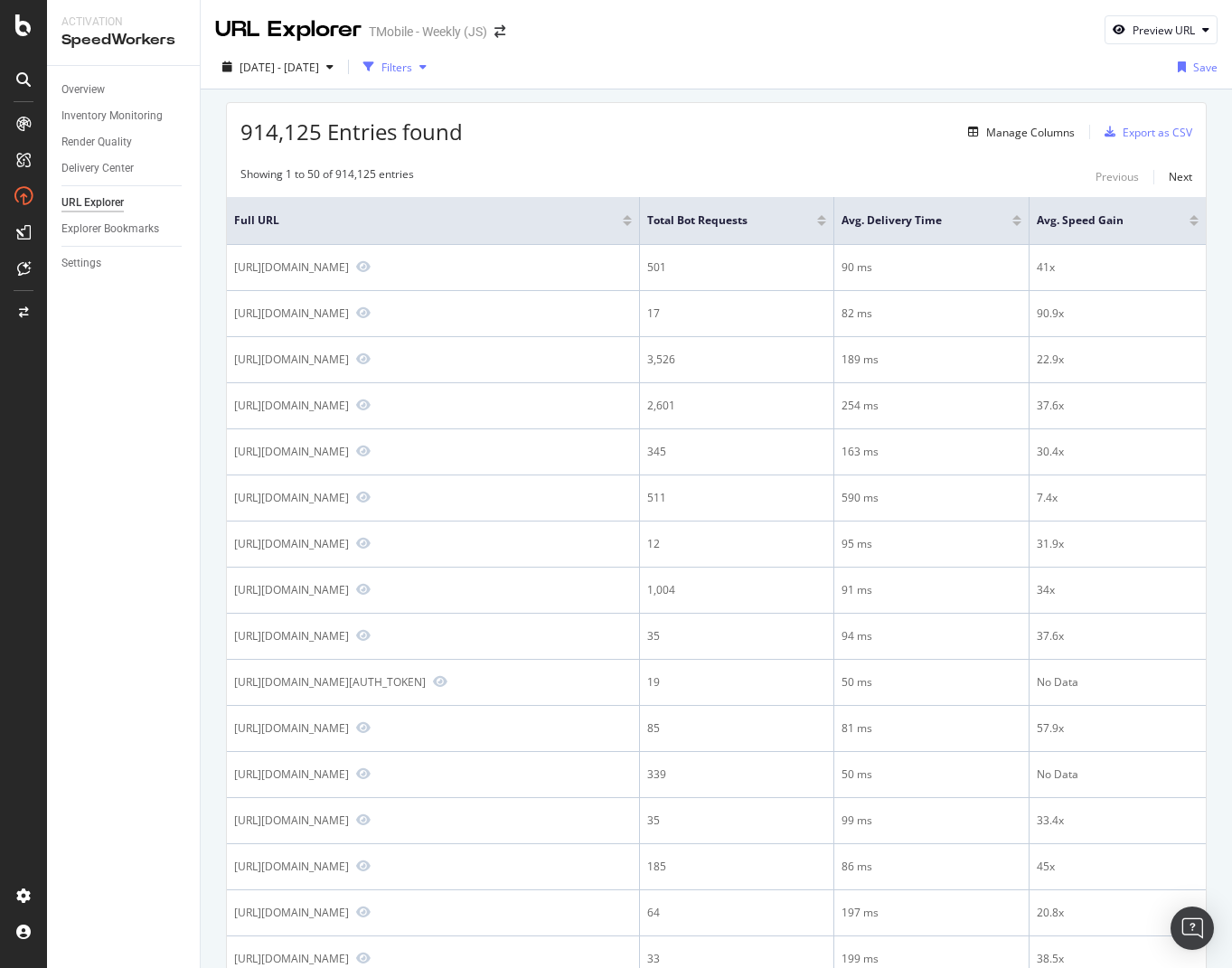
click at [412, 65] on div "Filters" at bounding box center [397, 67] width 31 height 16
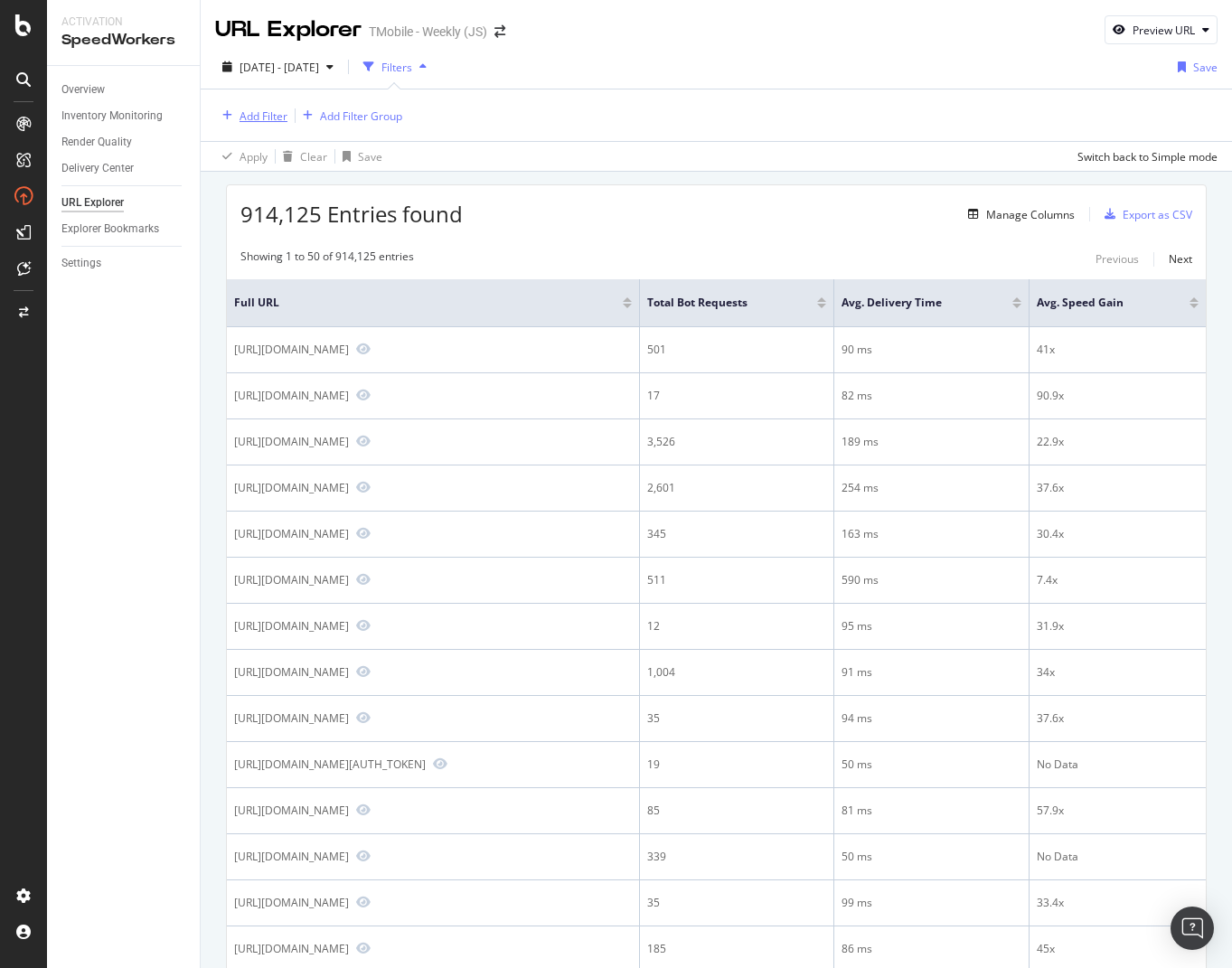
click at [267, 117] on div "Add Filter" at bounding box center [263, 117] width 48 height 16
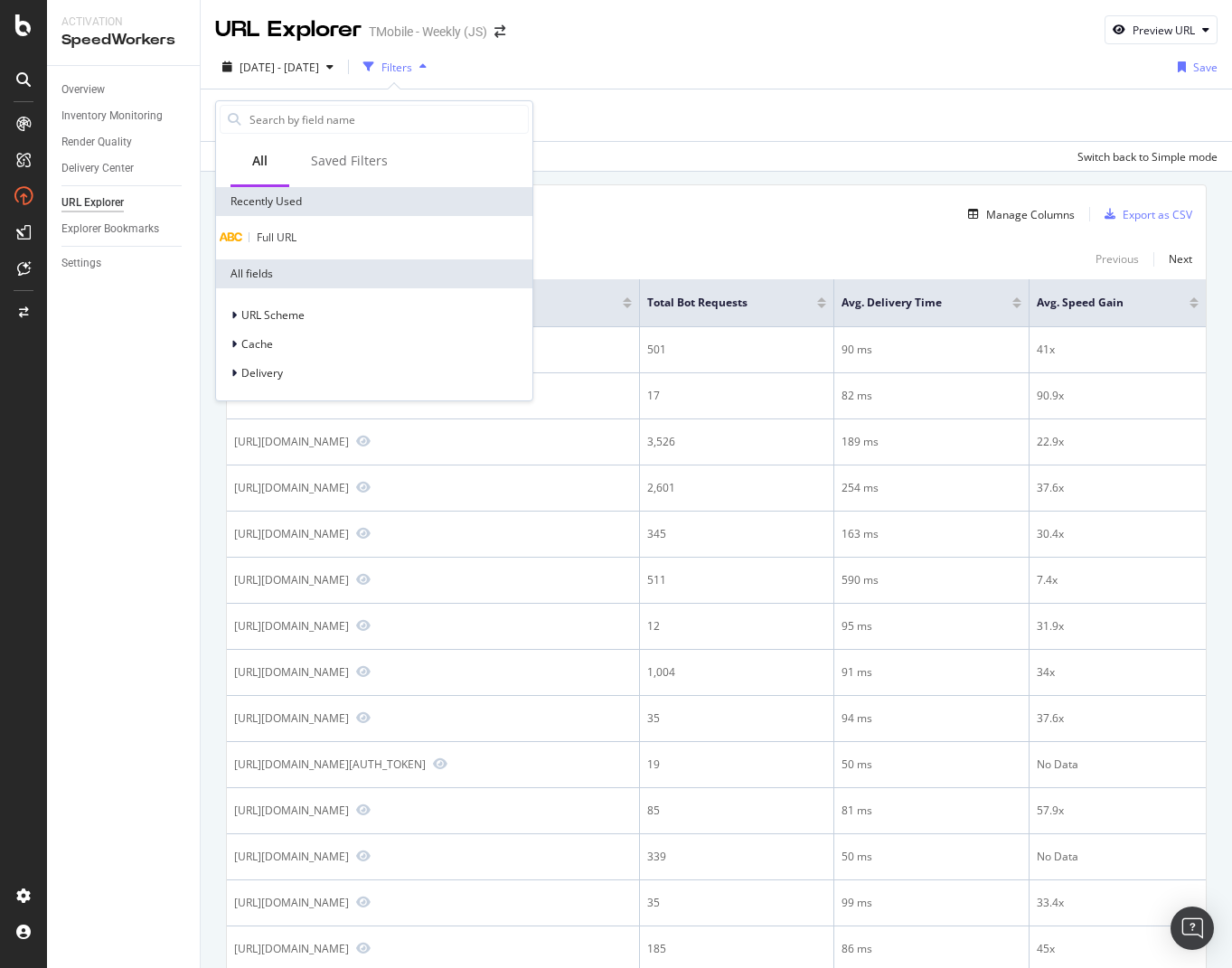
click at [297, 237] on span "Full URL" at bounding box center [276, 237] width 40 height 16
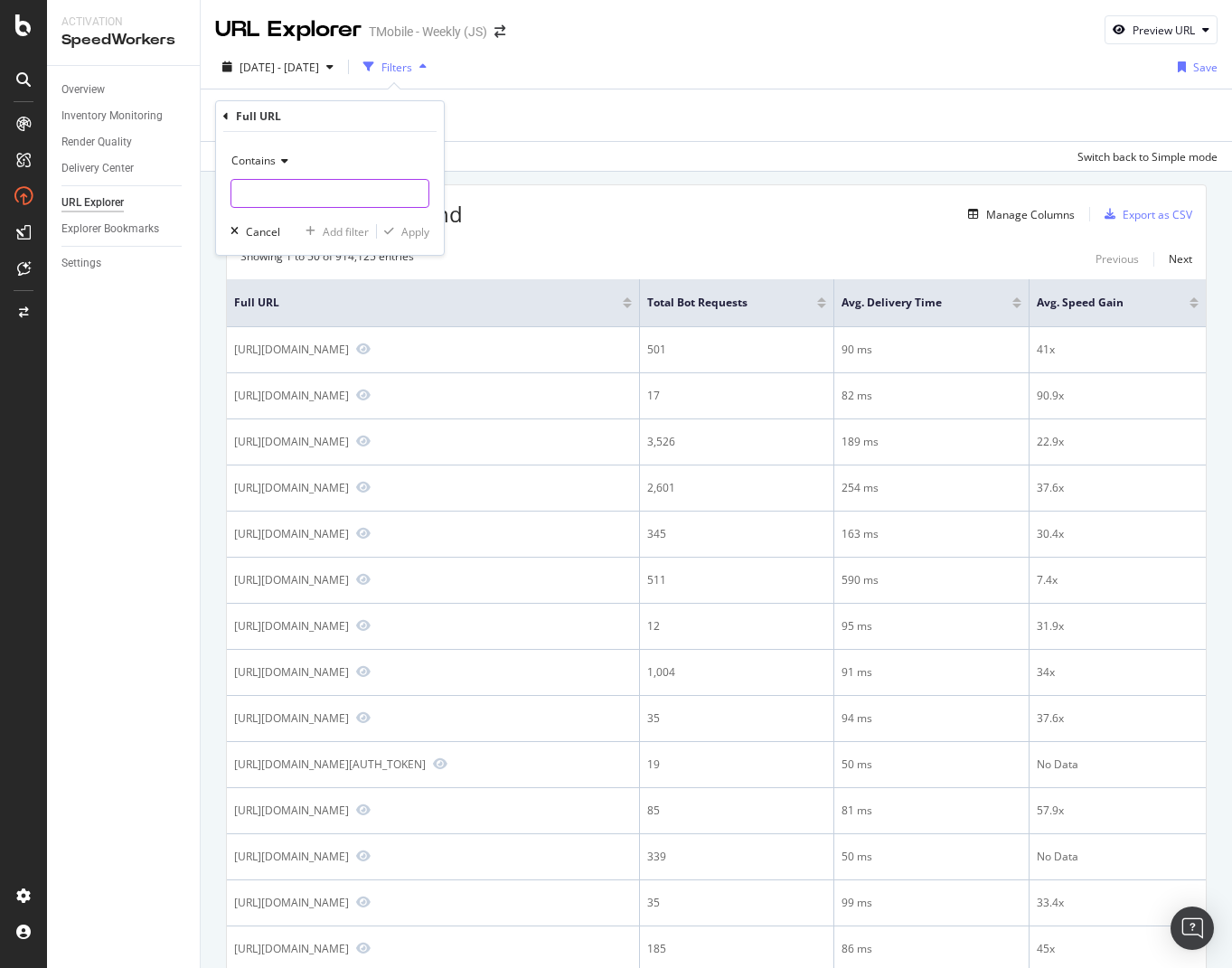
click at [353, 191] on input "text" at bounding box center [330, 193] width 197 height 29
paste input "https://www.t-mobile.com/sitemap.xml"
type input "https://www.t-mobile.com/sitemap.xml"
click at [295, 202] on input "text" at bounding box center [330, 193] width 197 height 29
paste input "/cell-phone/apple-iphone-17"
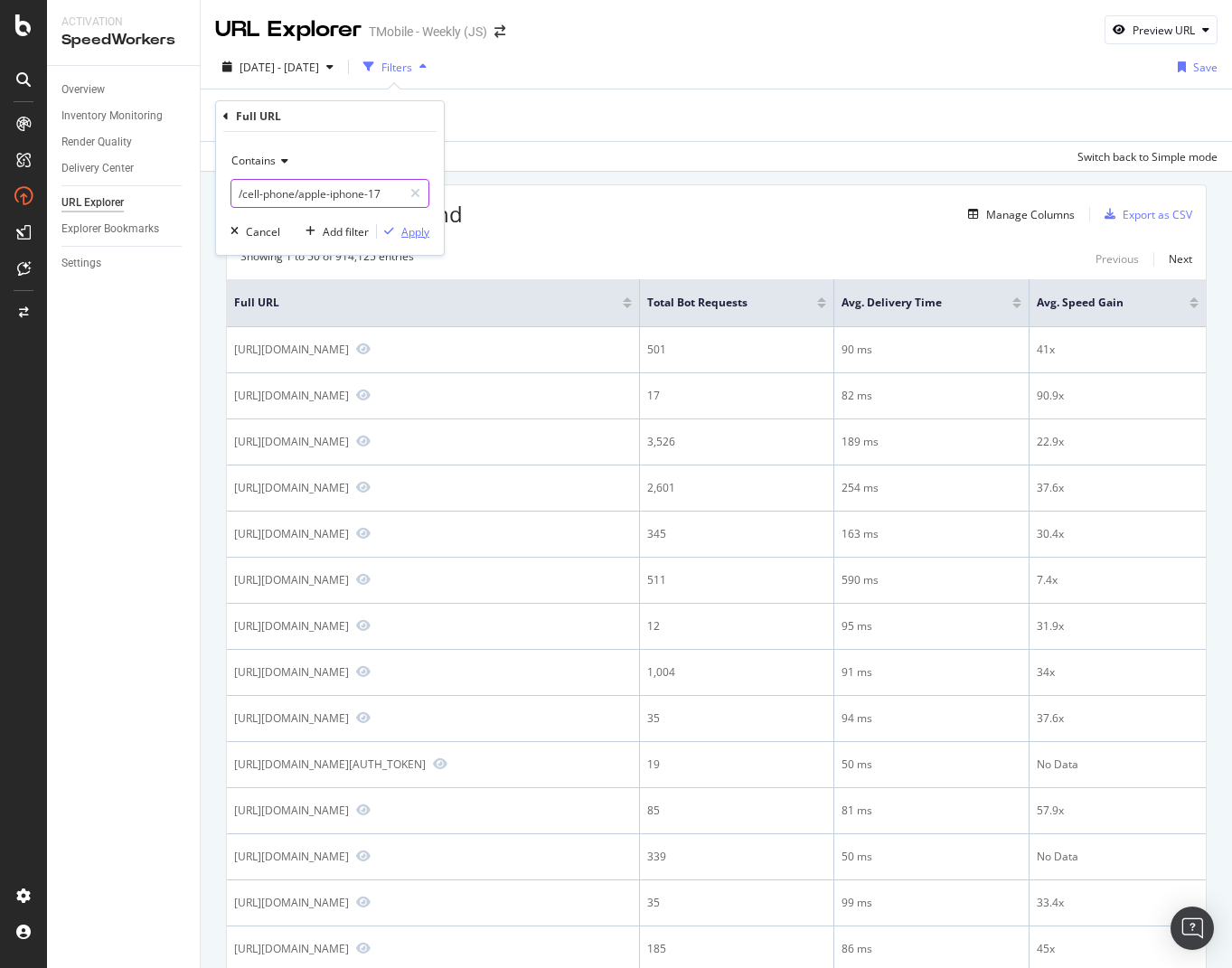
type input "/cell-phone/apple-iphone-17"
click at [417, 234] on div "Apply" at bounding box center [415, 232] width 28 height 16
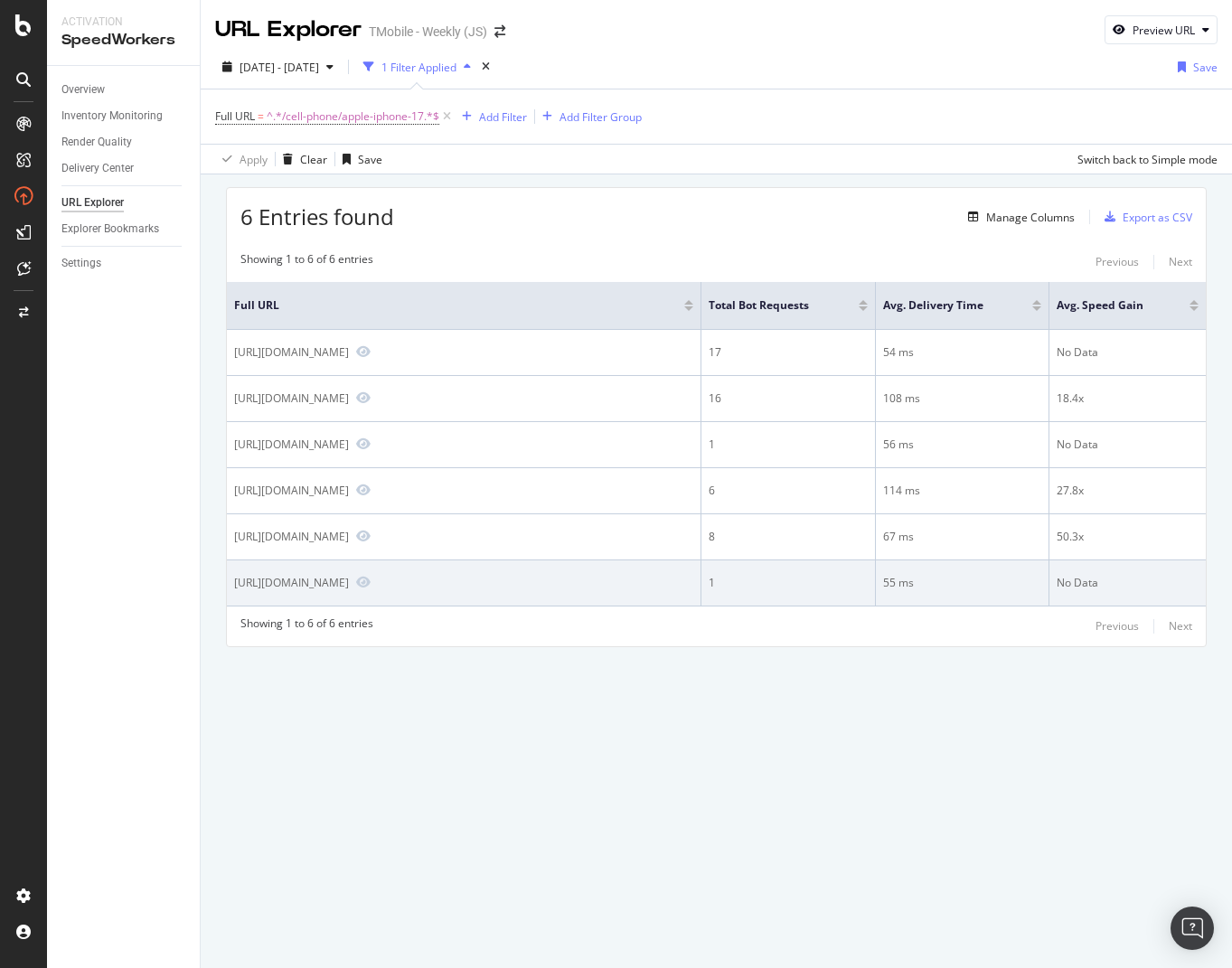
drag, startPoint x: 233, startPoint y: 581, endPoint x: 494, endPoint y: 585, distance: 261.0
click at [494, 585] on td "[URL][DOMAIN_NAME]" at bounding box center [464, 582] width 475 height 46
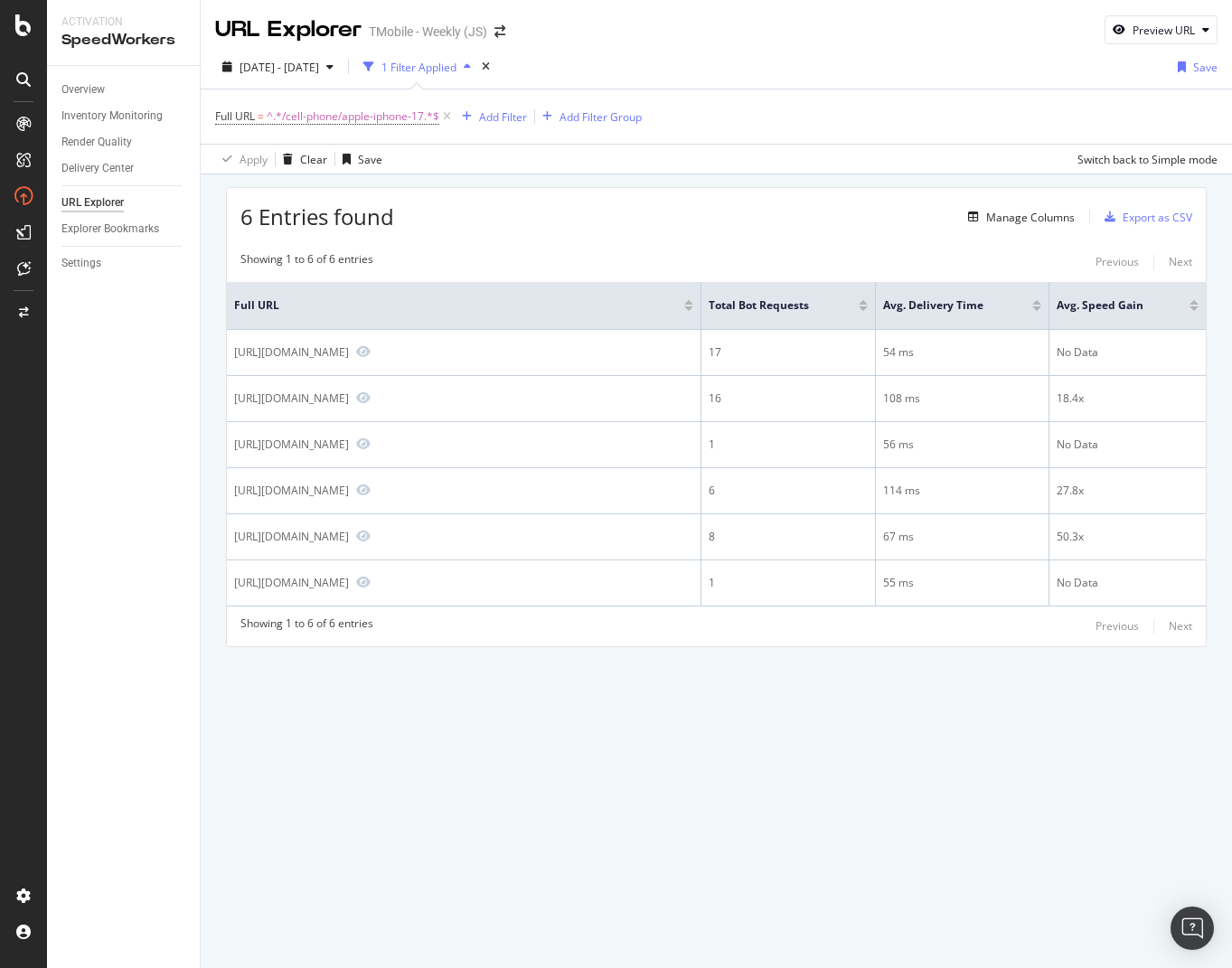
copy div "[URL][DOMAIN_NAME]"
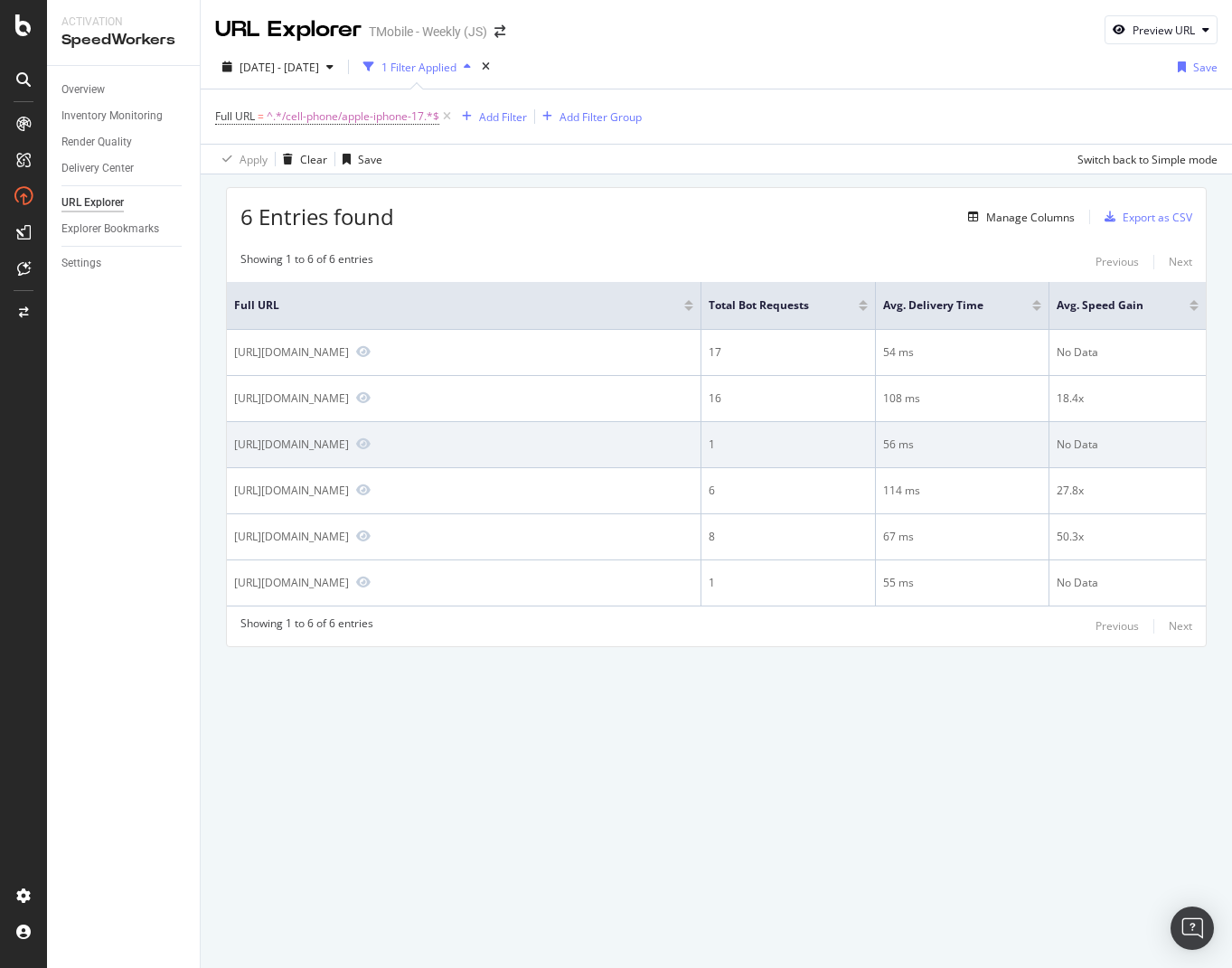
drag, startPoint x: 542, startPoint y: 442, endPoint x: 229, endPoint y: 442, distance: 313.0
click at [229, 442] on td "[URL][DOMAIN_NAME]" at bounding box center [464, 444] width 475 height 46
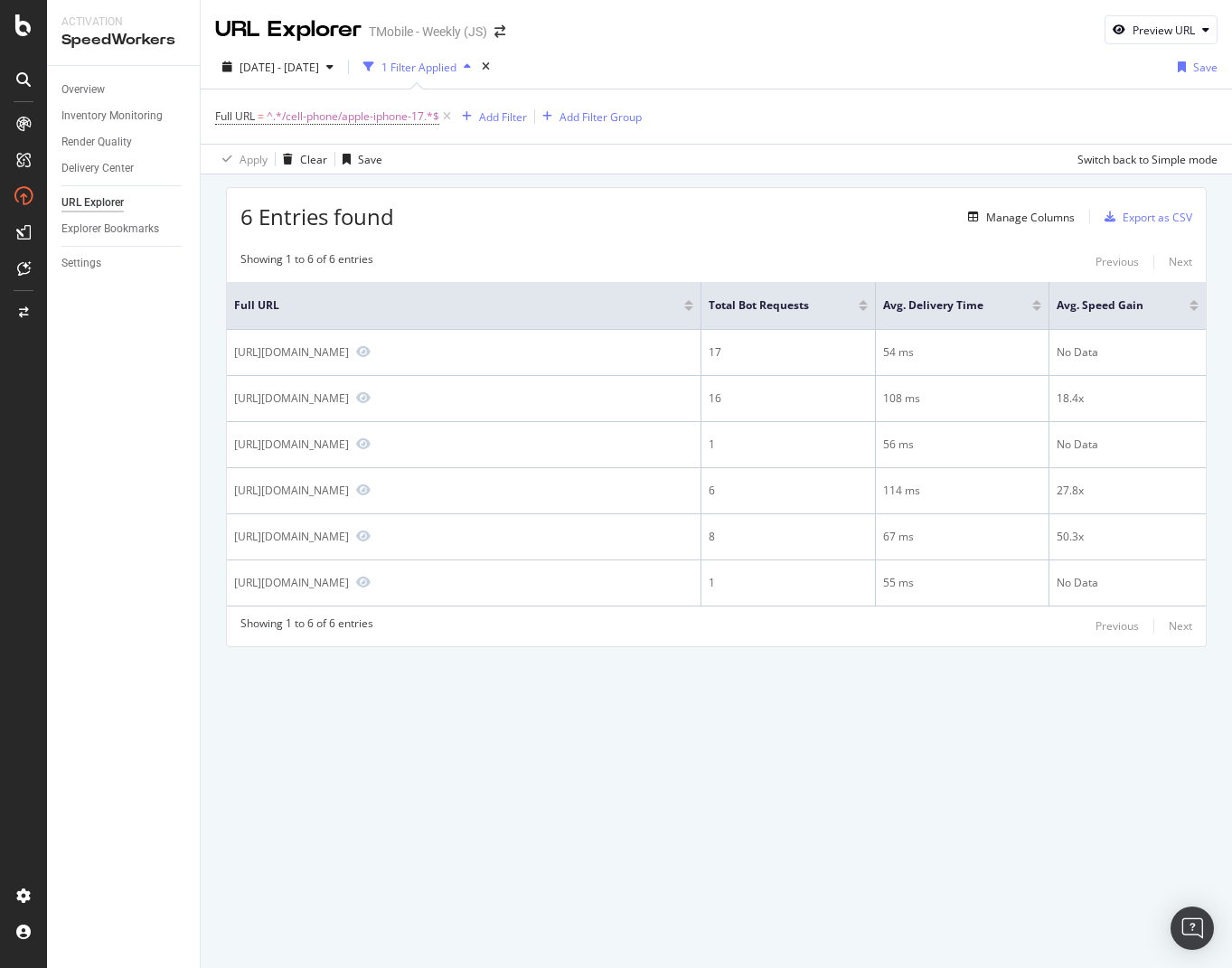
copy div "[URL][DOMAIN_NAME]"
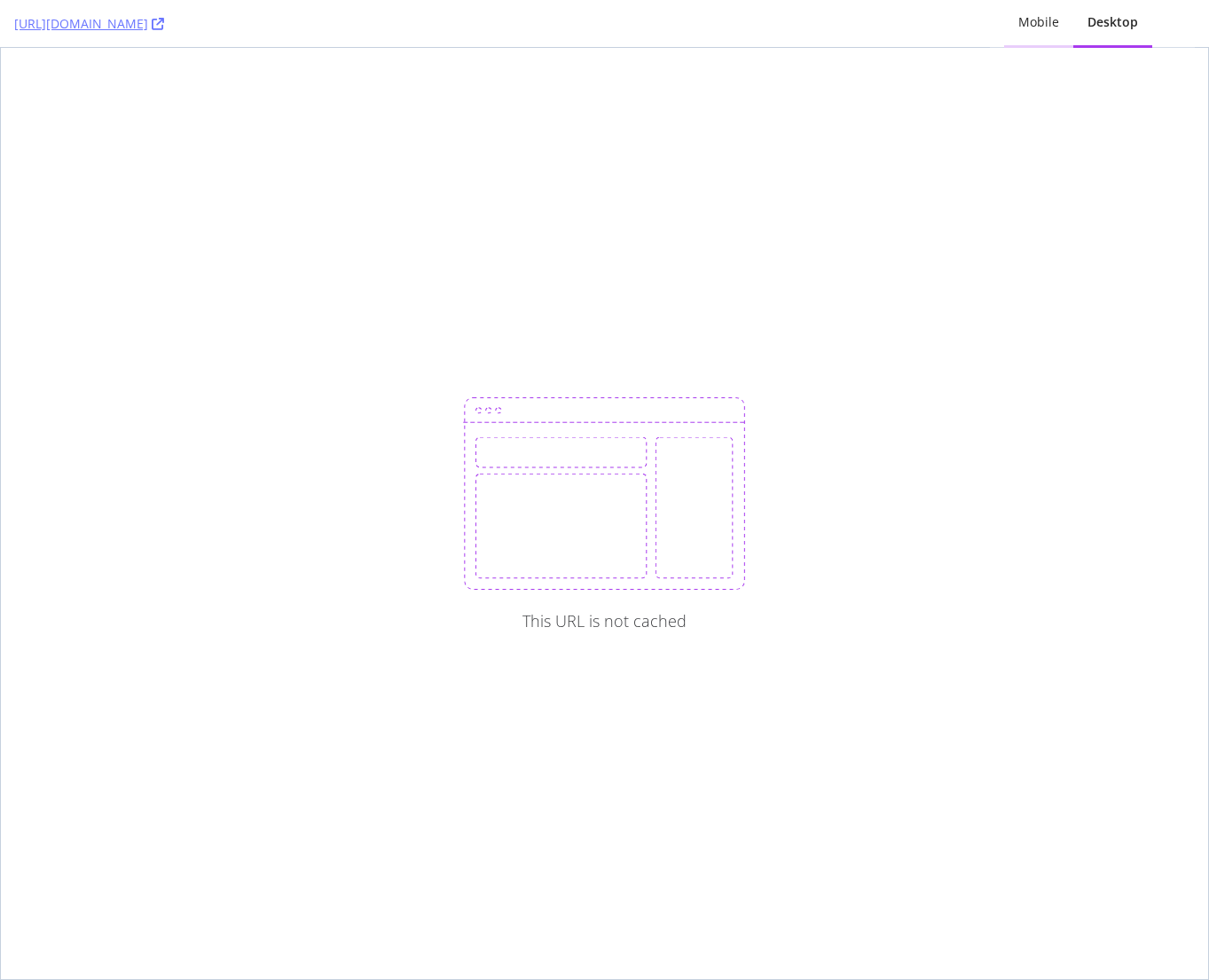
click at [1056, 26] on div "Mobile" at bounding box center [1038, 22] width 41 height 18
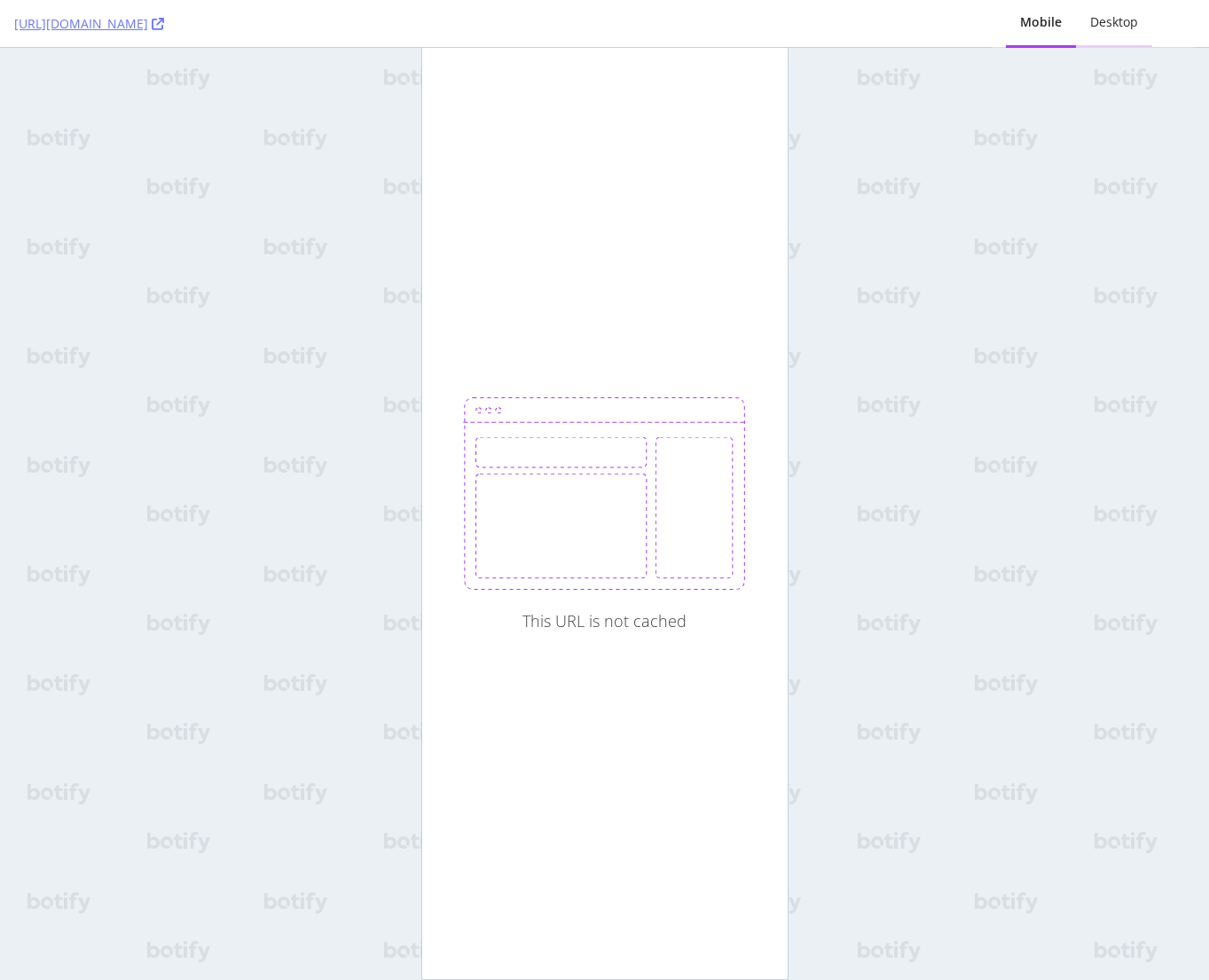
click at [1112, 30] on div "Desktop" at bounding box center [1114, 22] width 48 height 18
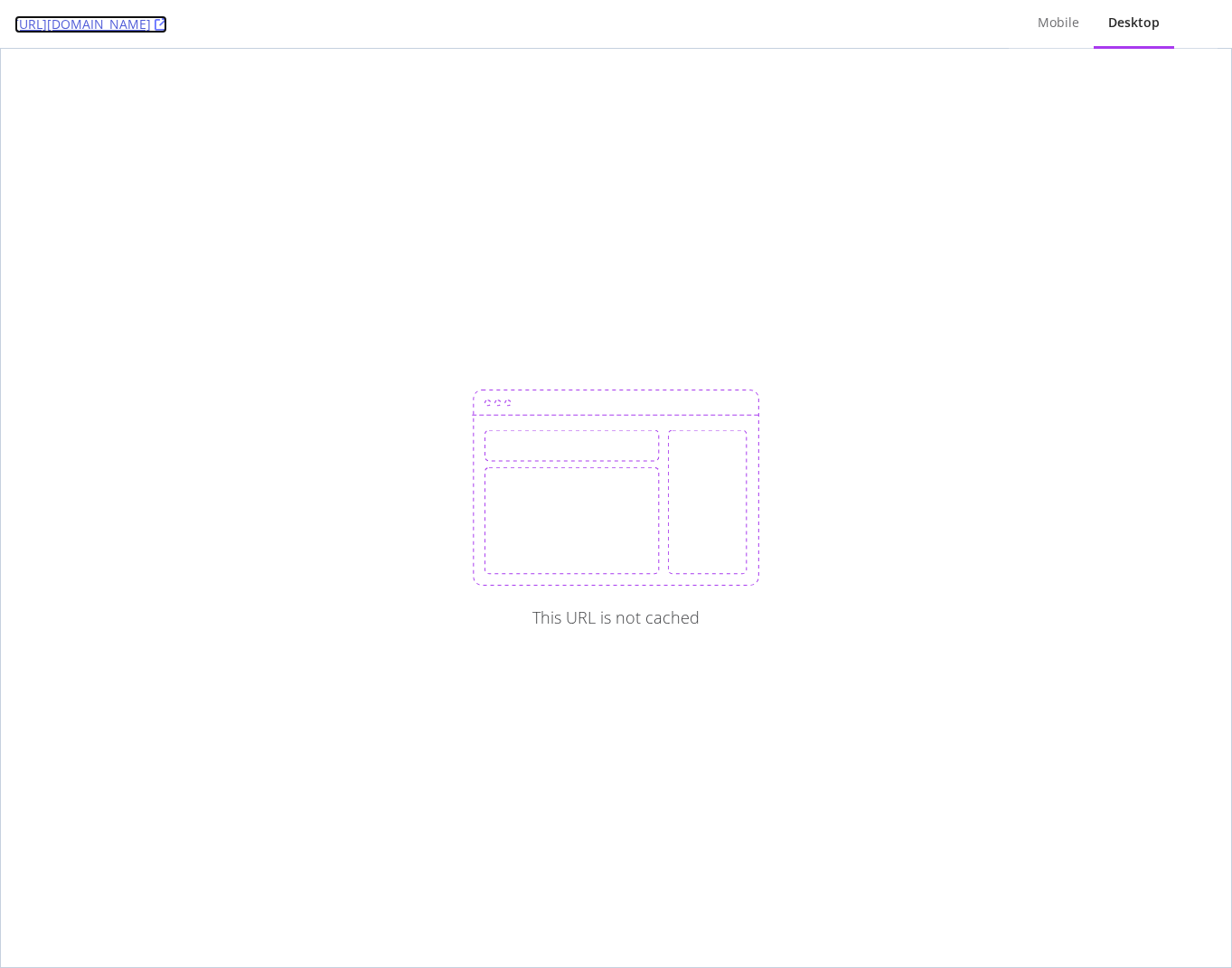
click at [167, 21] on icon at bounding box center [160, 24] width 13 height 13
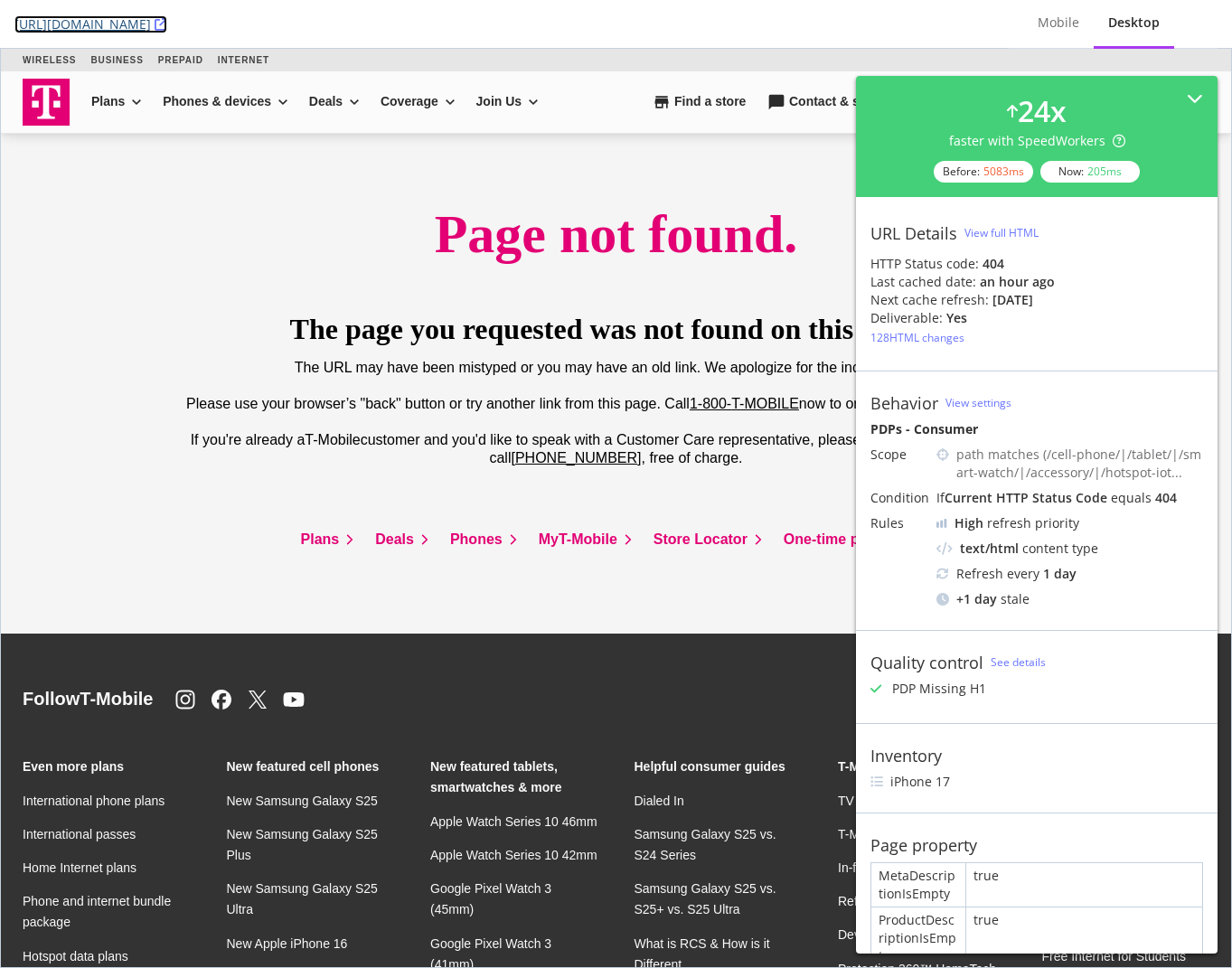
drag, startPoint x: 349, startPoint y: 25, endPoint x: 359, endPoint y: 19, distance: 11.7
click at [167, 25] on icon at bounding box center [160, 24] width 13 height 13
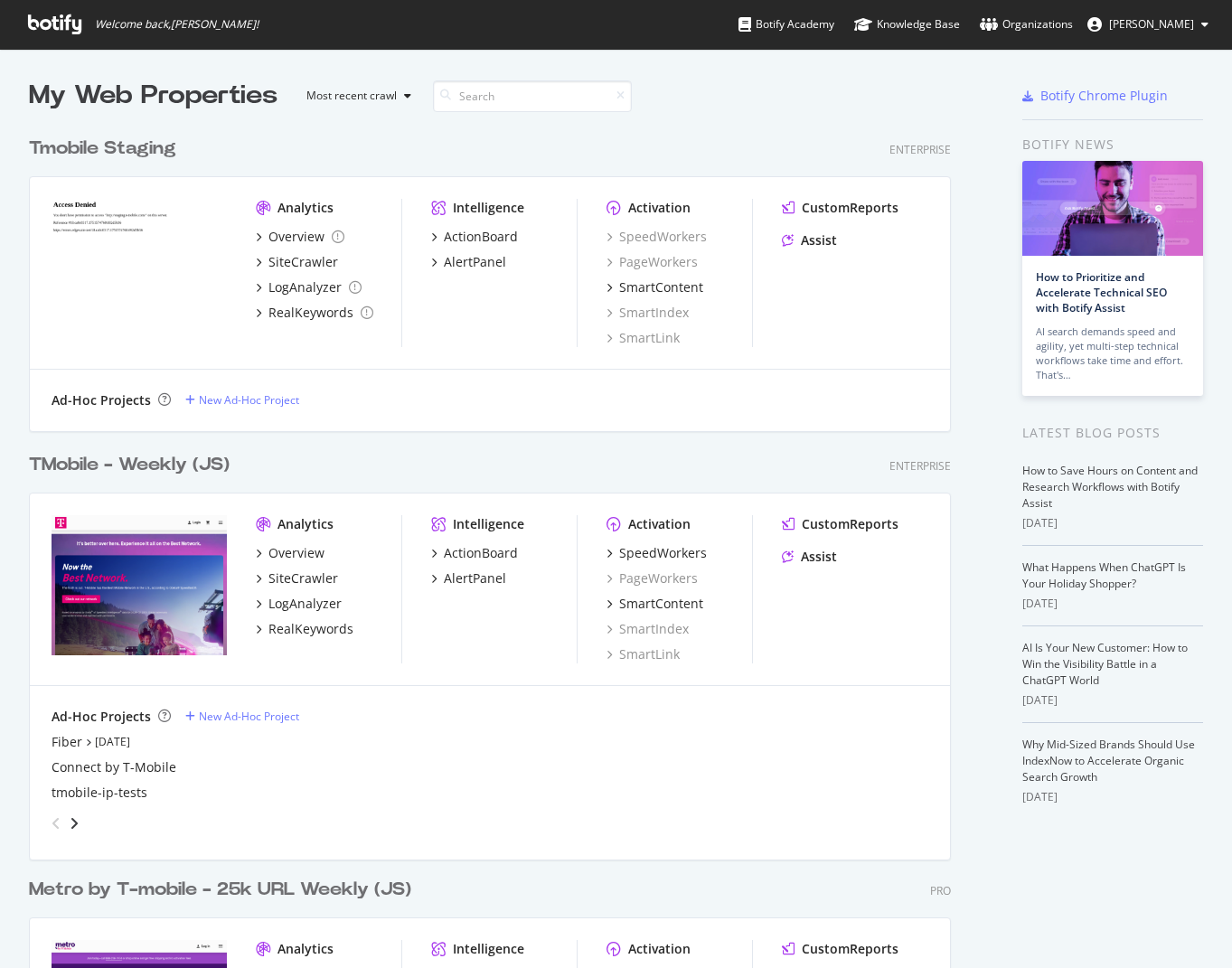
scroll to position [954, 1205]
click at [99, 463] on div "TMobile - Weekly (JS)" at bounding box center [129, 465] width 200 height 26
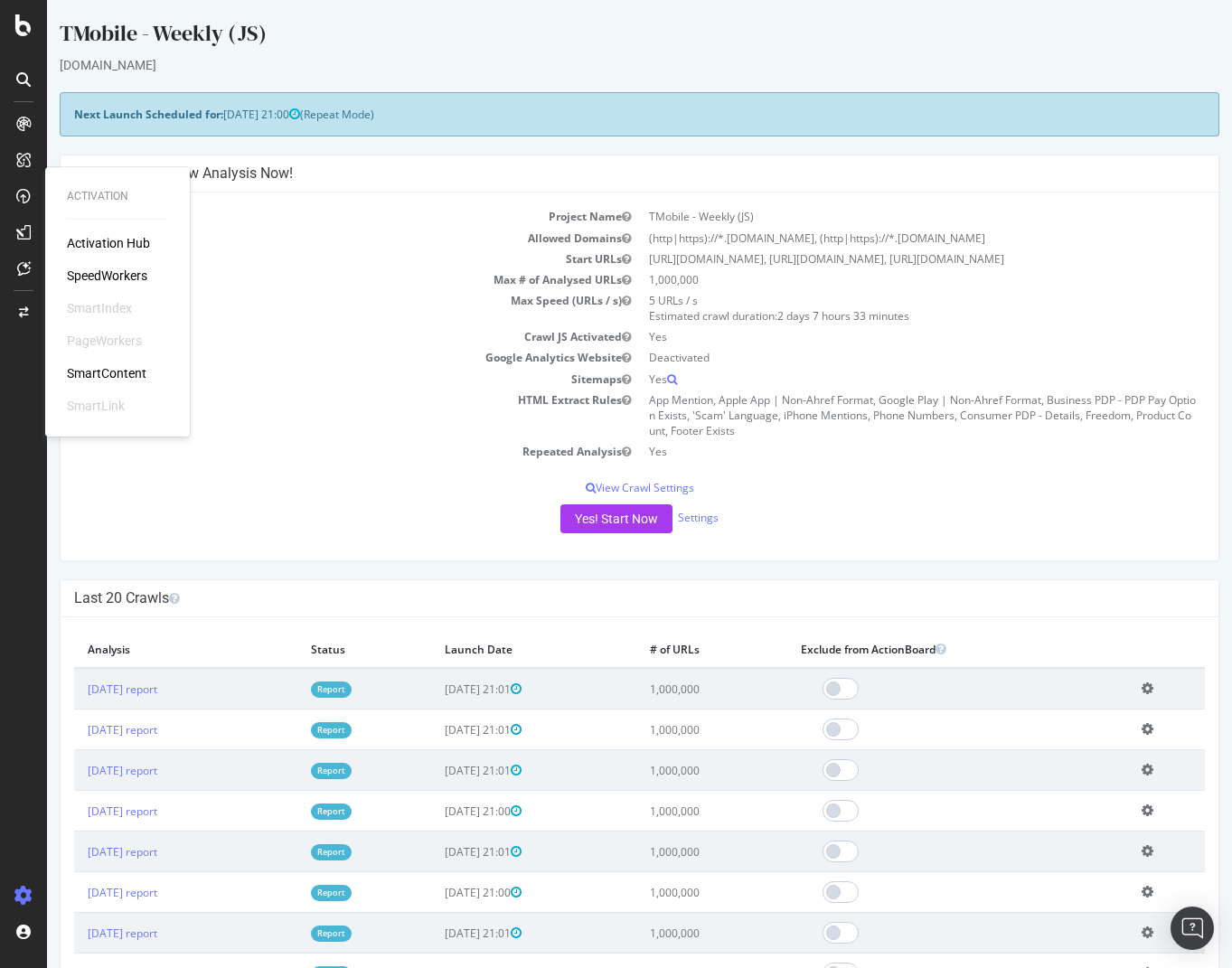
click at [113, 264] on div "Activation Hub SpeedWorkers SmartIndex PageWorkers SmartContent SmartLink" at bounding box center [118, 325] width 101 height 181
click at [116, 274] on div "SpeedWorkers" at bounding box center [107, 275] width 81 height 18
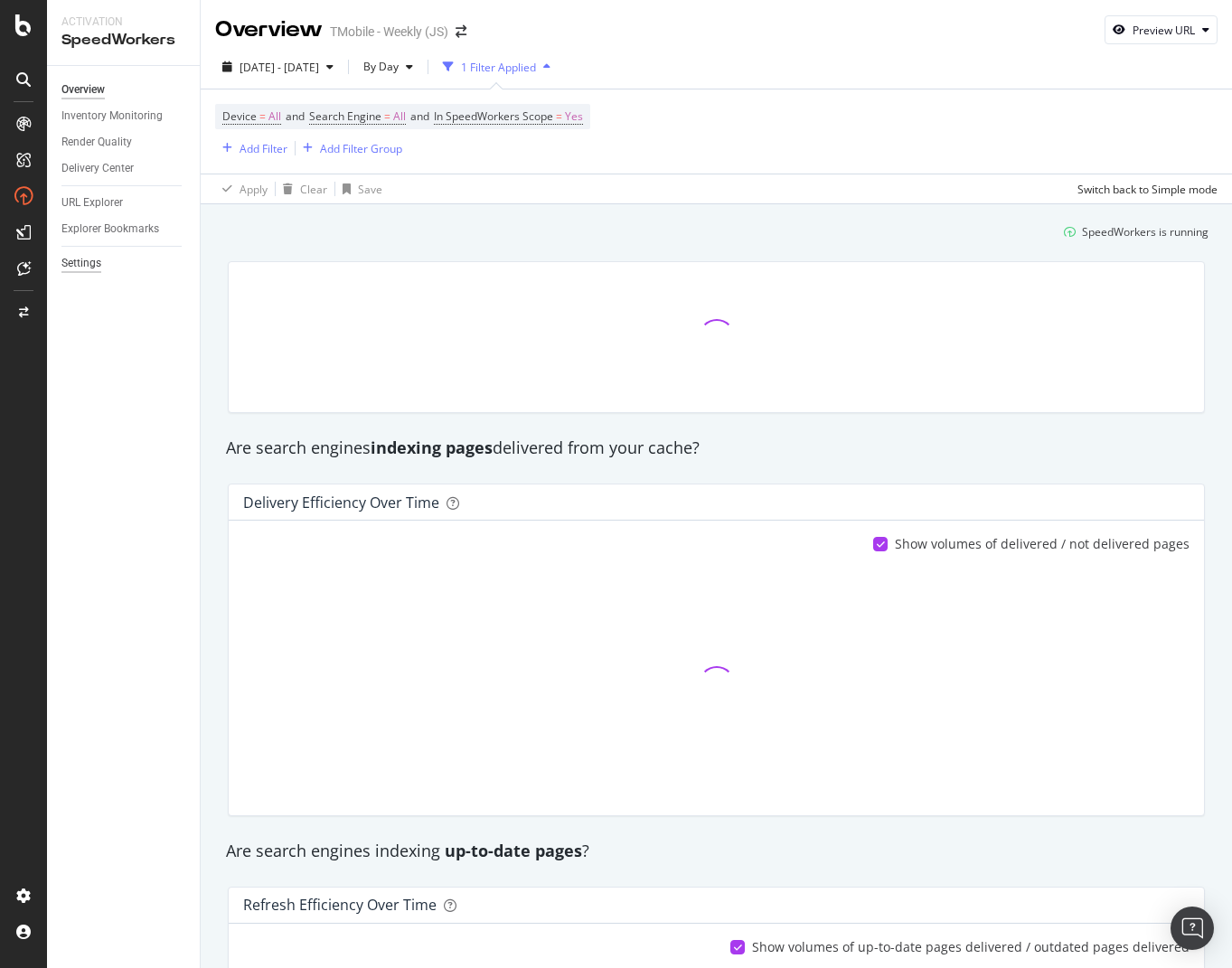
click at [89, 262] on div "Settings" at bounding box center [81, 263] width 40 height 19
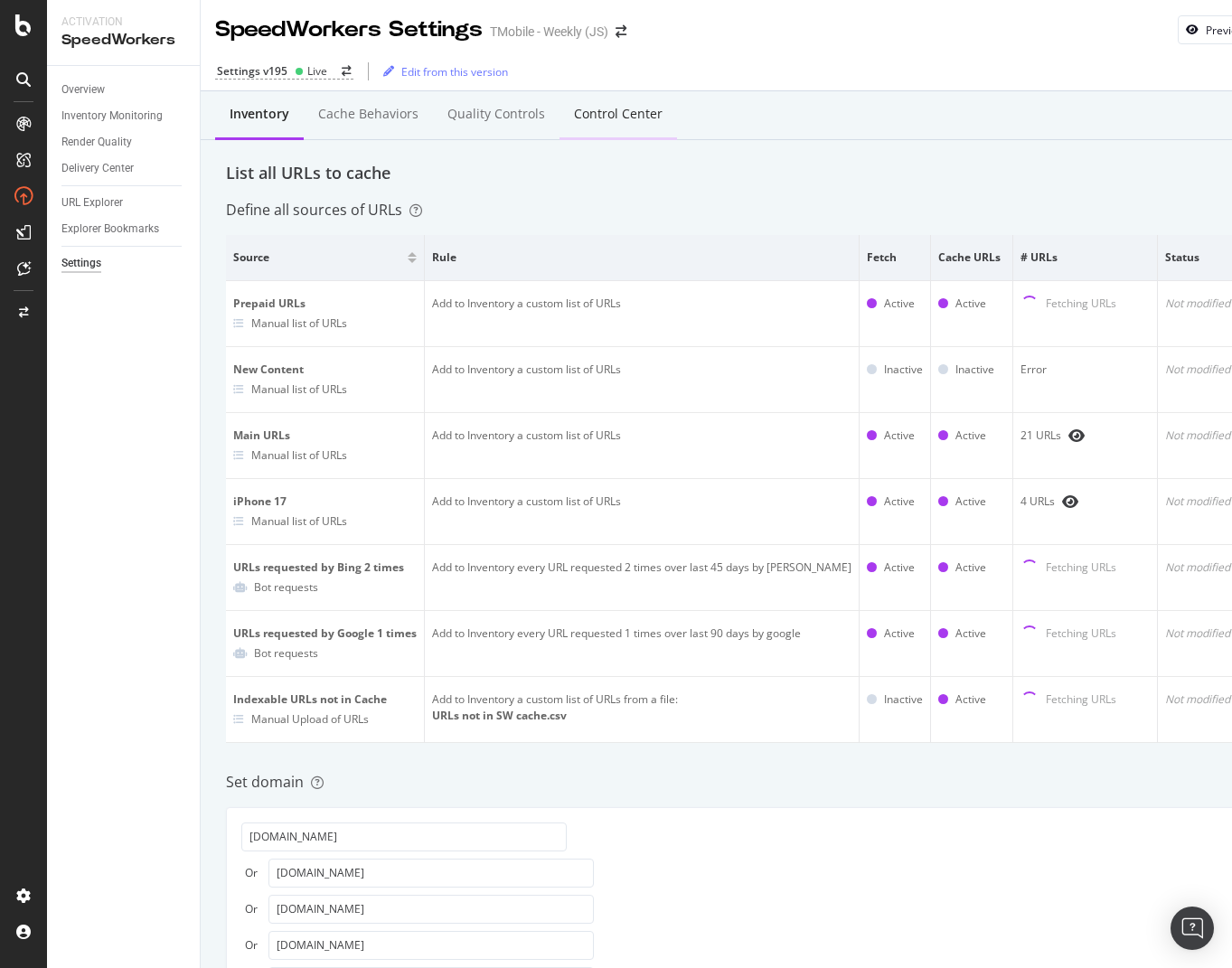
click at [596, 126] on div "Control Center" at bounding box center [617, 115] width 118 height 50
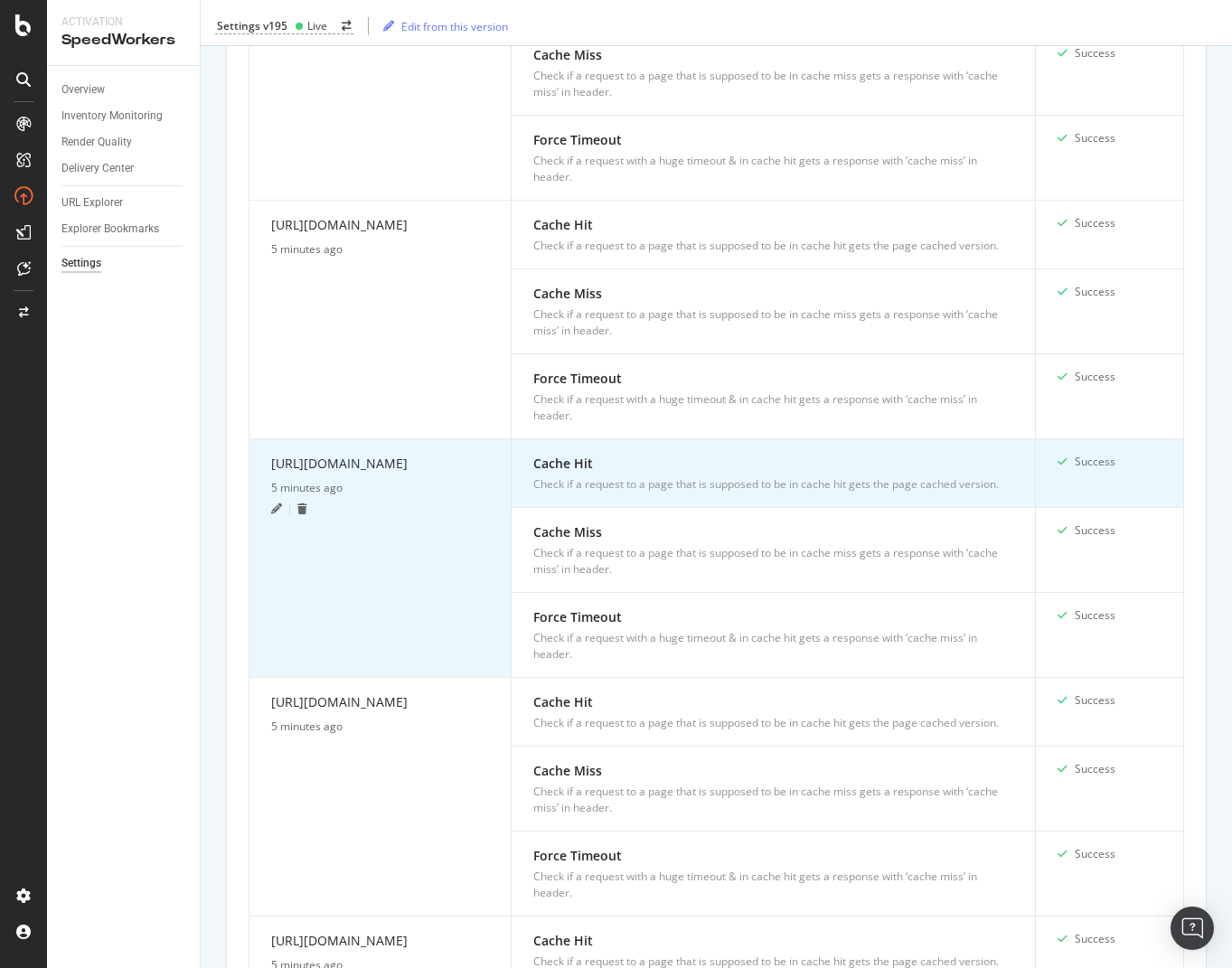
scroll to position [2398, 0]
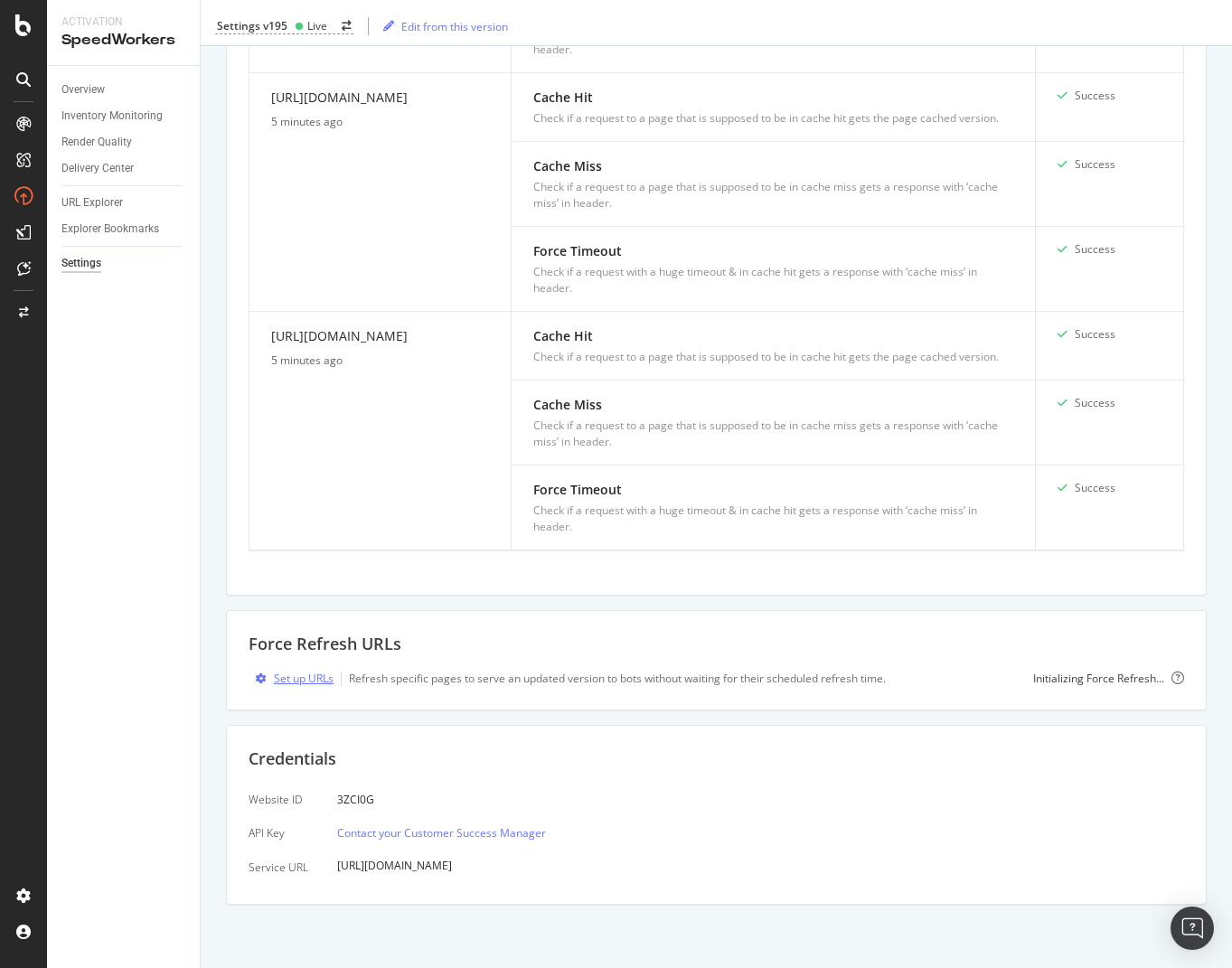
click at [296, 680] on div "Set up URLs" at bounding box center [303, 678] width 59 height 16
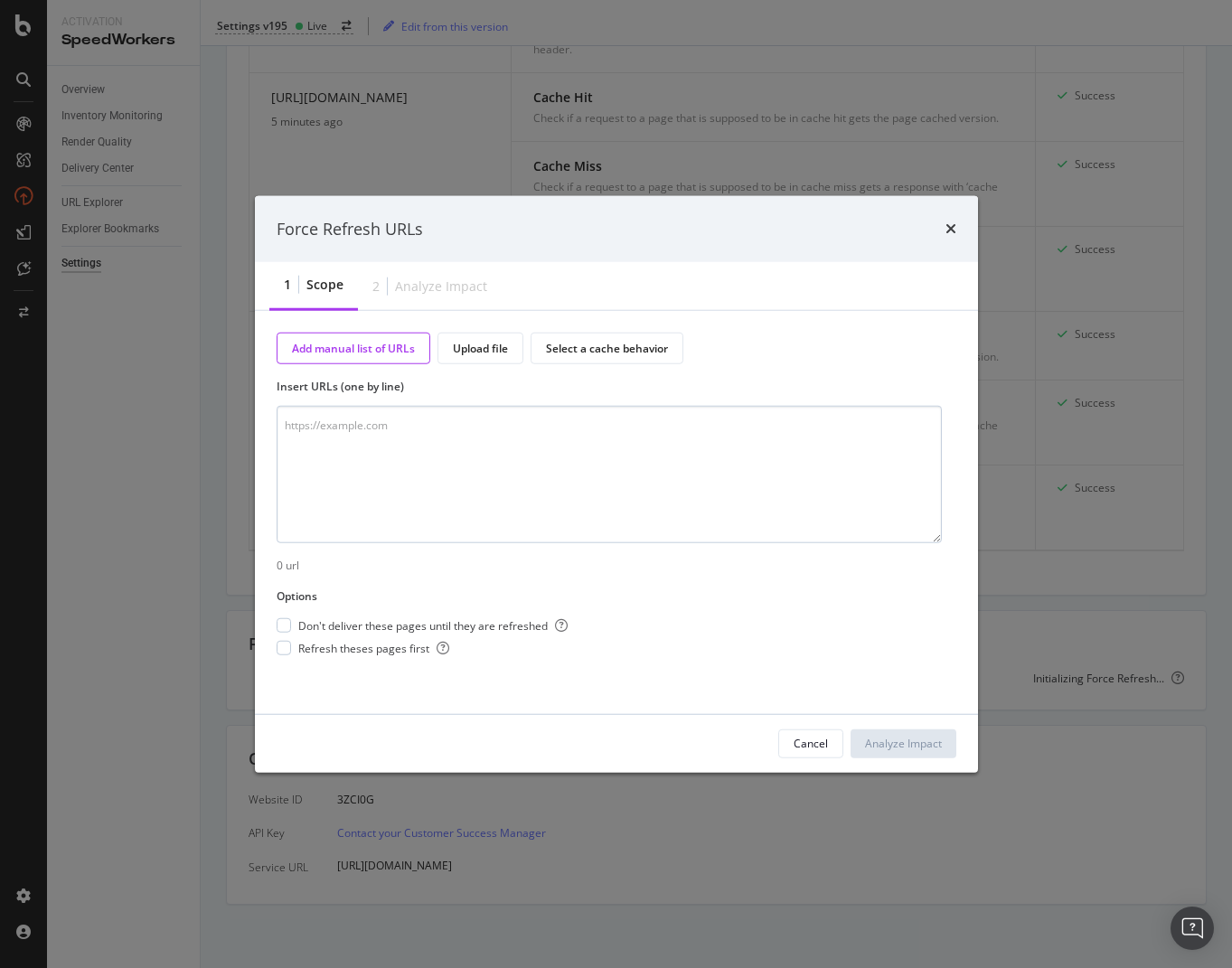
drag, startPoint x: 482, startPoint y: 494, endPoint x: 472, endPoint y: 484, distance: 14.1
click at [481, 494] on textarea "modal" at bounding box center [609, 473] width 665 height 137
paste textarea "[URL][DOMAIN_NAME]"
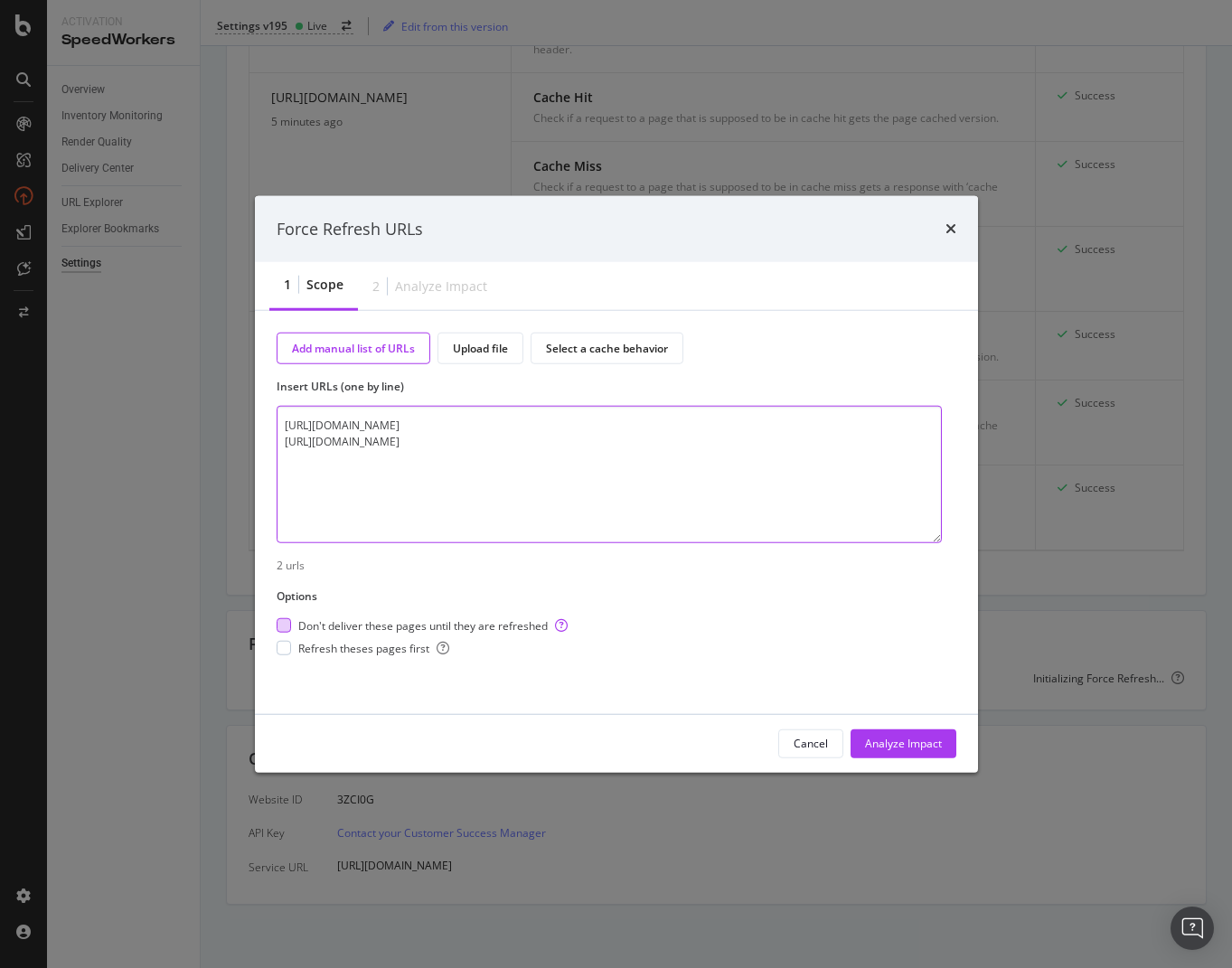
type textarea "[URL][DOMAIN_NAME] [URL][DOMAIN_NAME]"
drag, startPoint x: 282, startPoint y: 626, endPoint x: 286, endPoint y: 642, distance: 16.5
click at [283, 626] on div "modal" at bounding box center [283, 625] width 15 height 15
click at [286, 647] on div "modal" at bounding box center [283, 647] width 15 height 15
click at [880, 735] on div "Analyze Impact" at bounding box center [903, 743] width 77 height 27
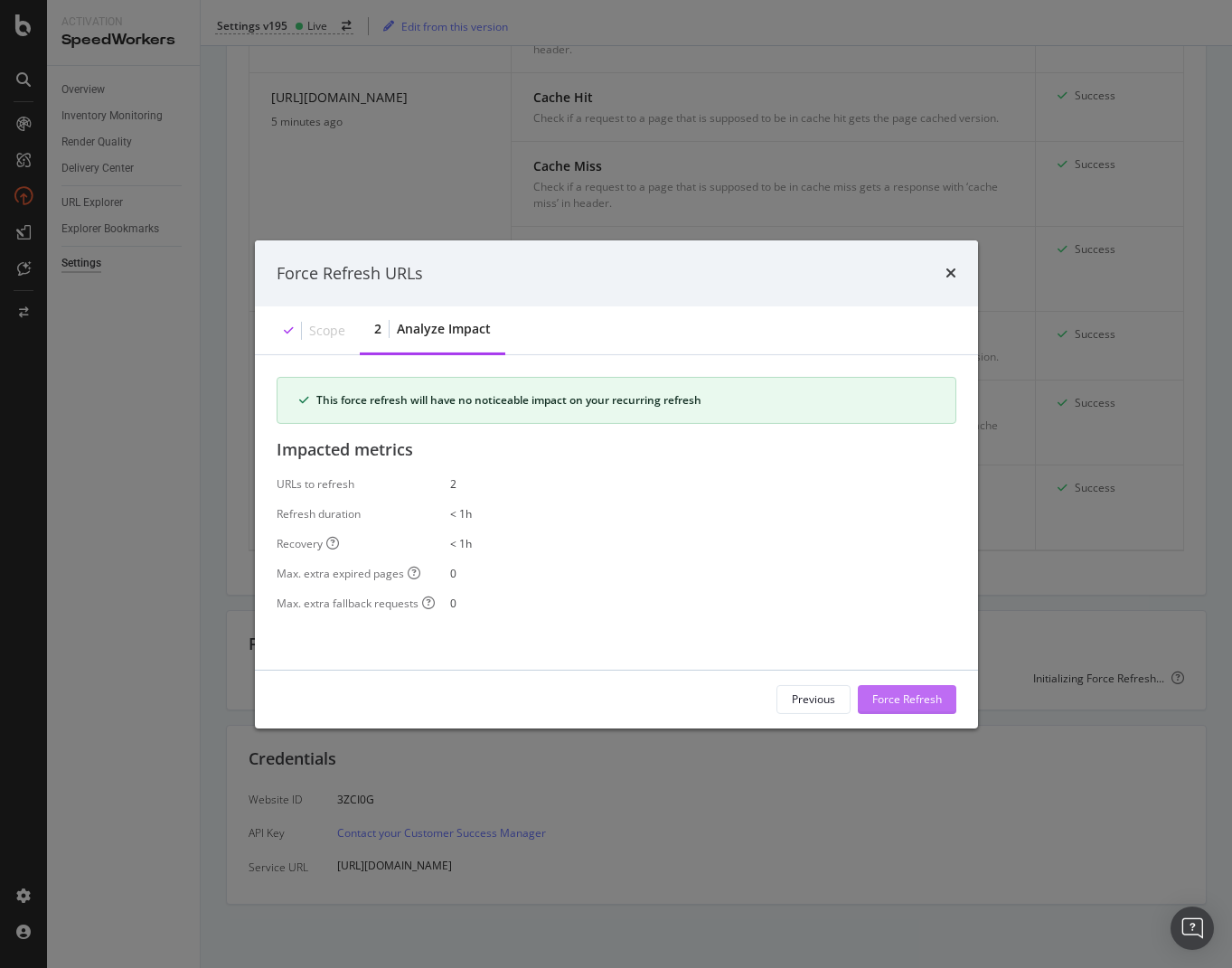
click at [913, 697] on div "Force Refresh" at bounding box center [907, 699] width 70 height 16
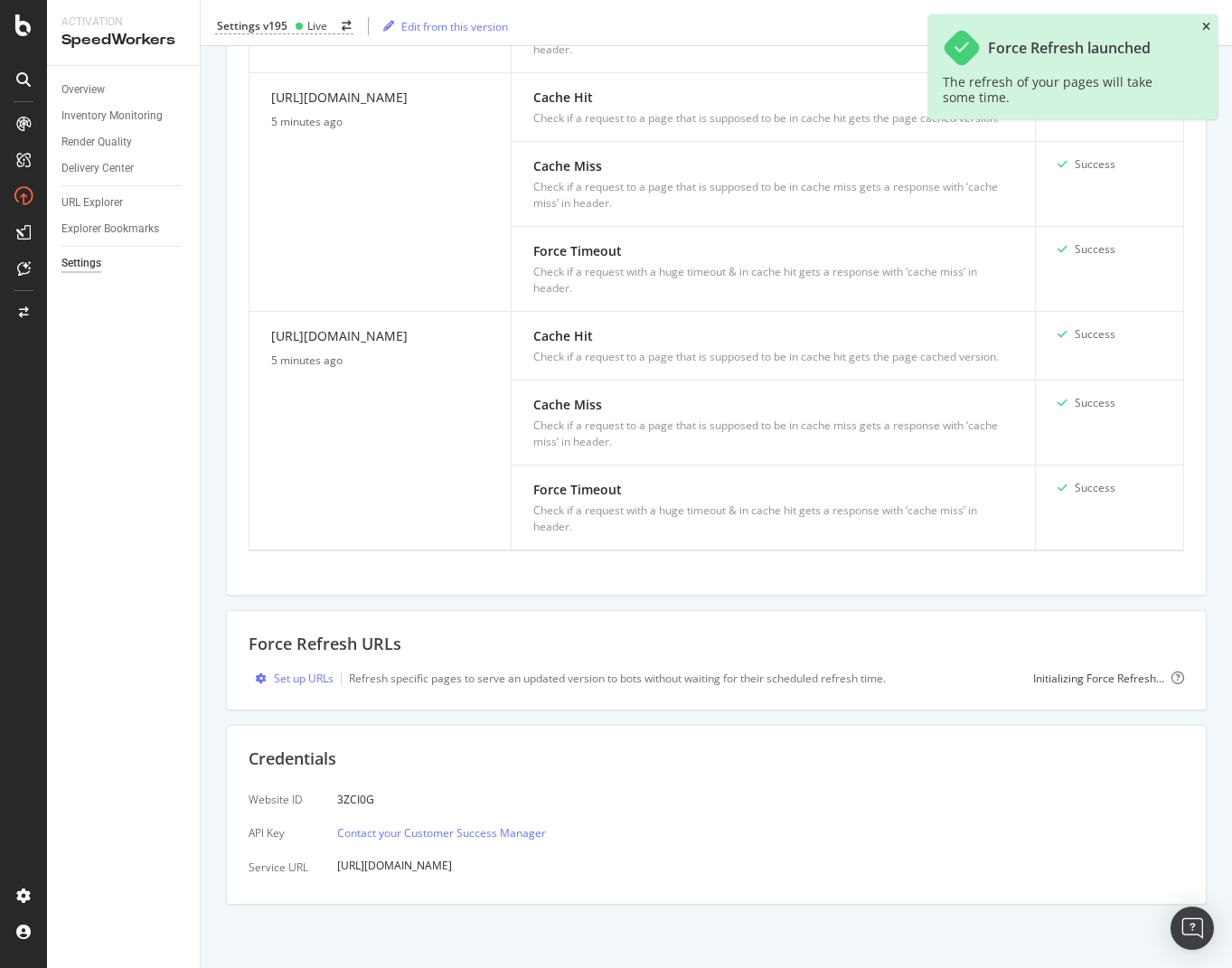
click at [1207, 21] on icon "close toast" at bounding box center [1206, 26] width 8 height 11
